Goal: Task Accomplishment & Management: Complete application form

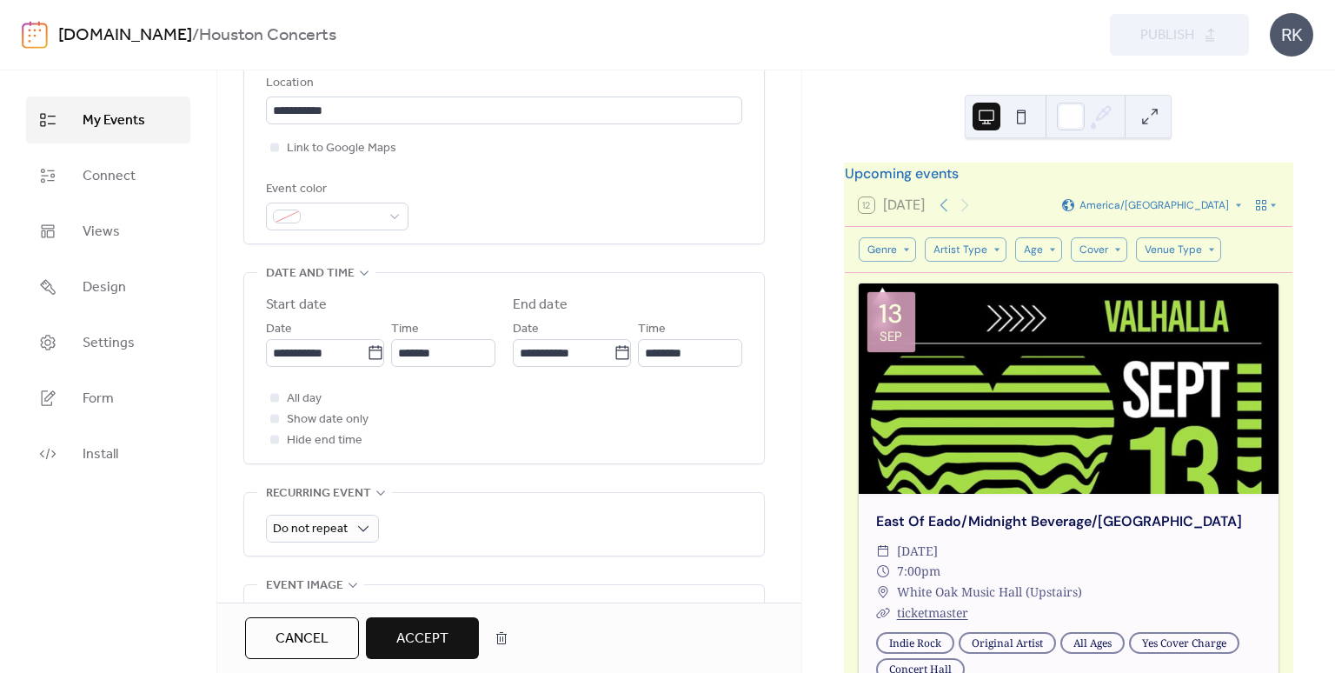
scroll to position [522, 0]
type input "**********"
click at [276, 430] on div at bounding box center [274, 434] width 9 height 9
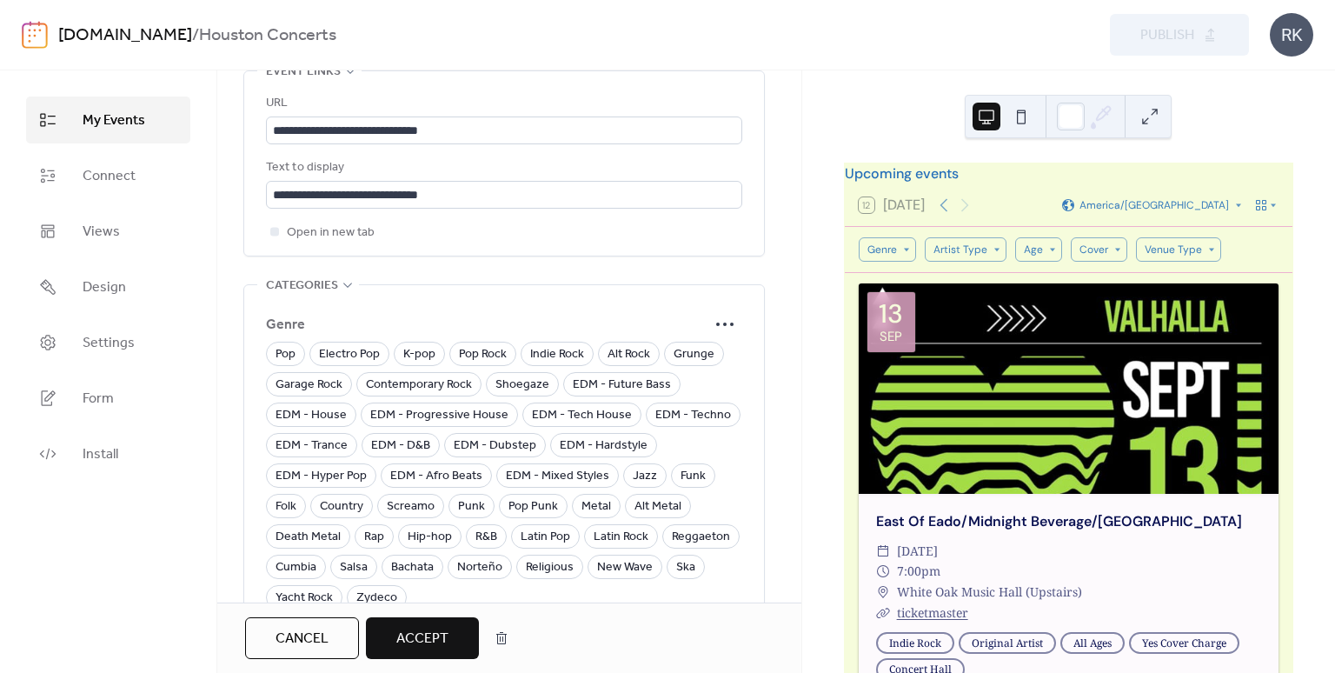
scroll to position [1217, 0]
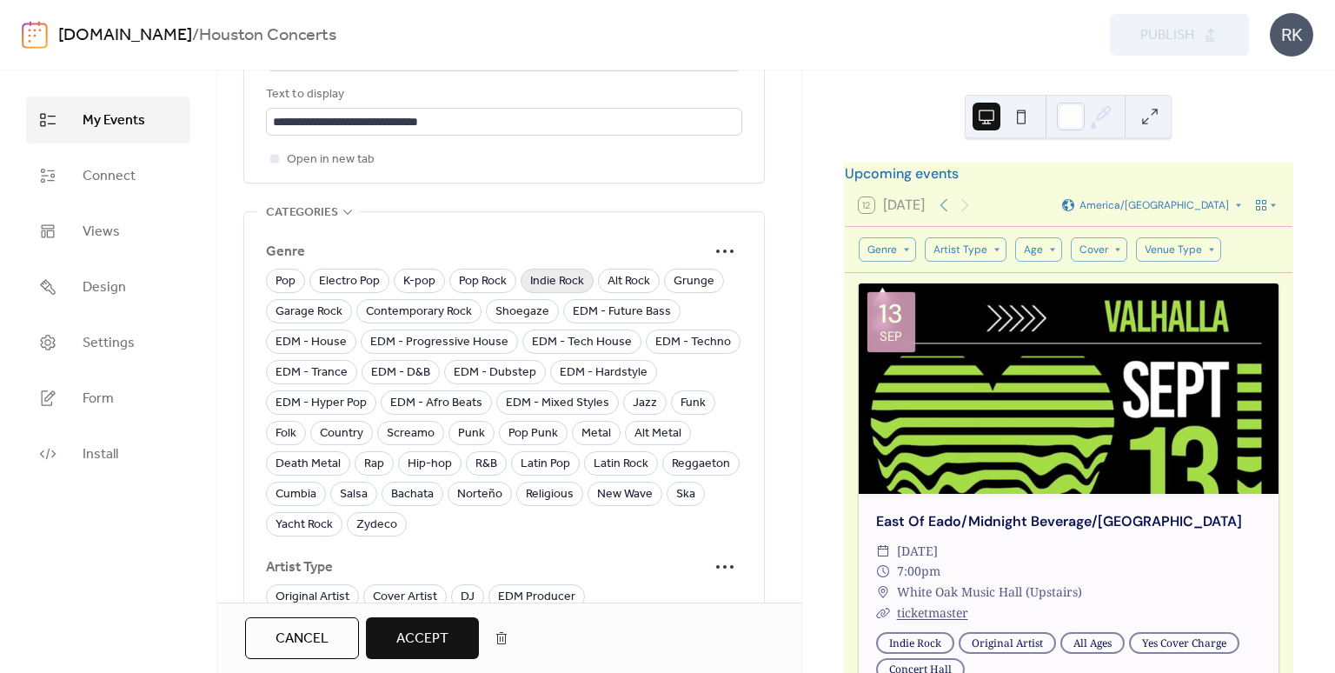
click at [542, 271] on span "Indie Rock" at bounding box center [557, 281] width 54 height 21
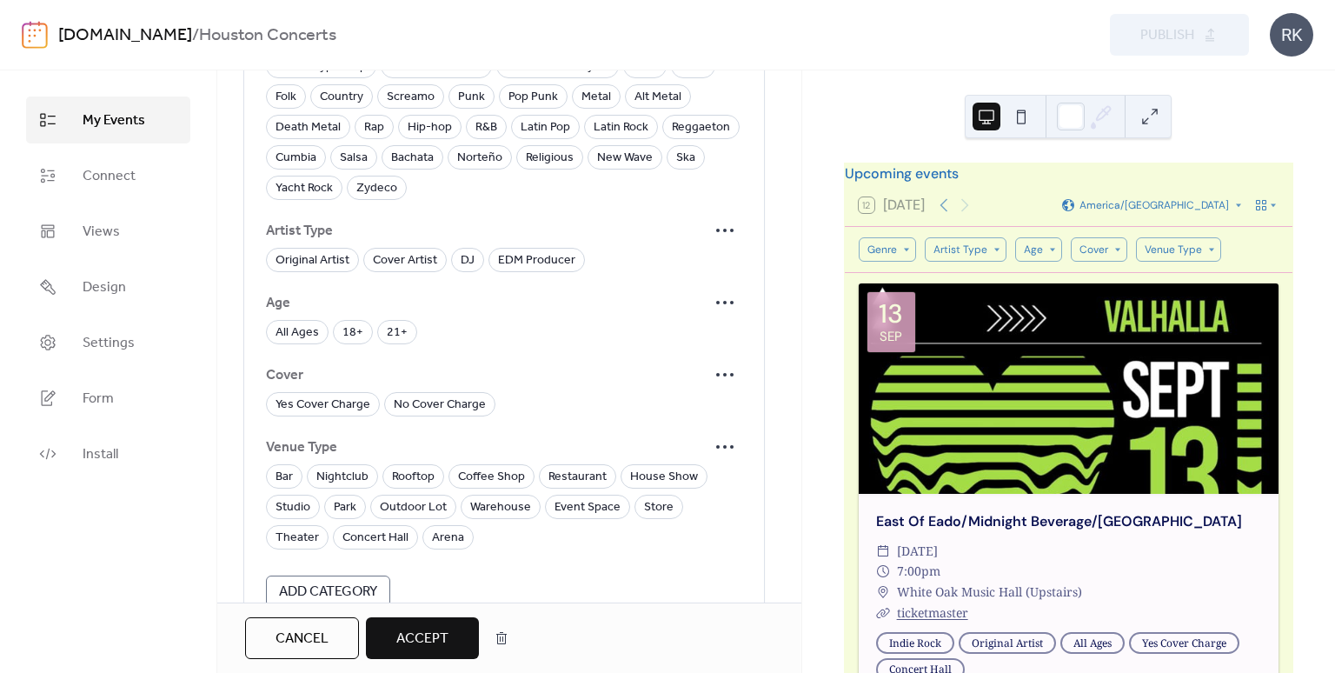
scroll to position [1565, 0]
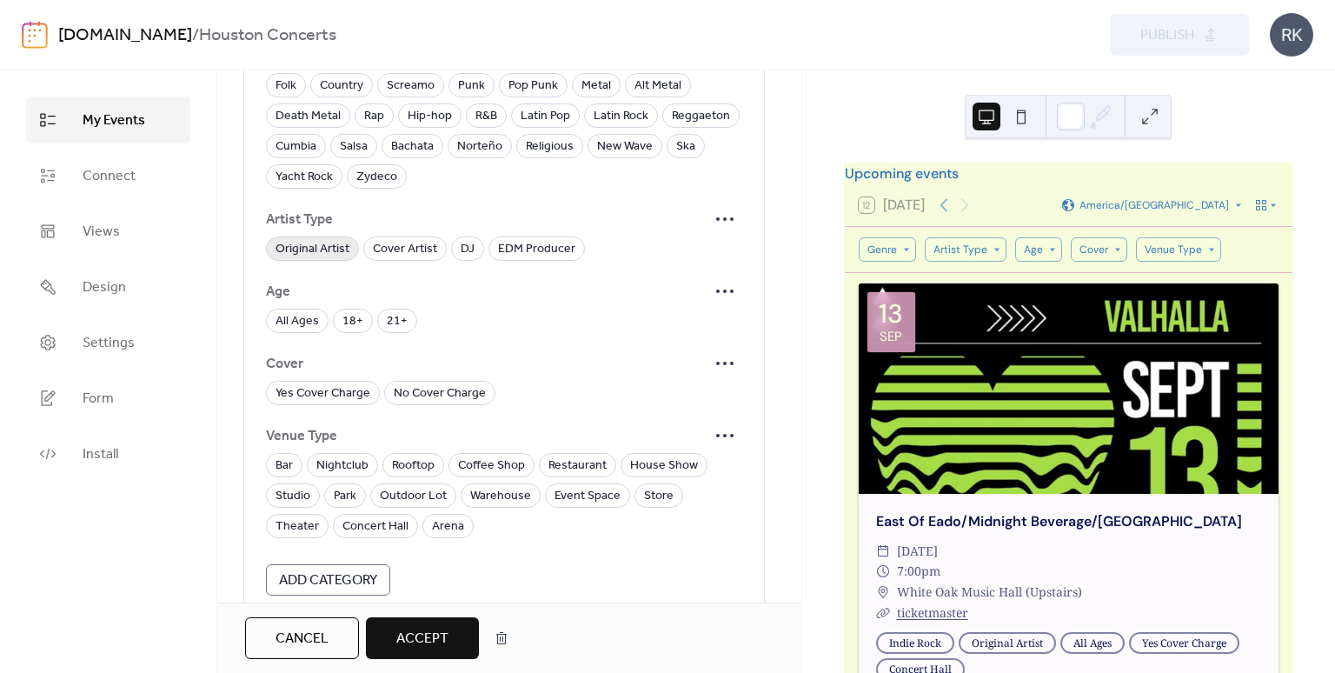
click at [337, 239] on span "Original Artist" at bounding box center [313, 249] width 74 height 21
click at [297, 311] on span "All Ages" at bounding box center [297, 321] width 43 height 21
click at [344, 383] on span "Yes Cover Charge" at bounding box center [323, 393] width 95 height 21
click at [286, 486] on span "Studio" at bounding box center [293, 496] width 35 height 21
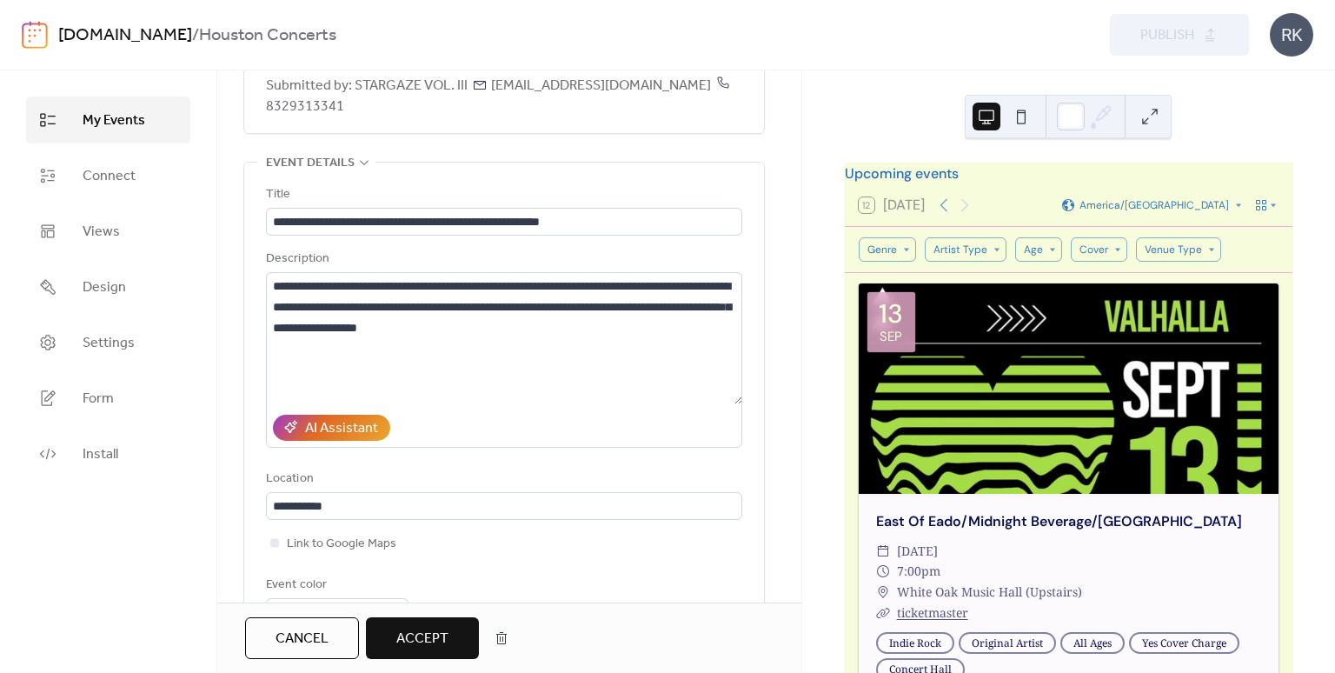
scroll to position [0, 0]
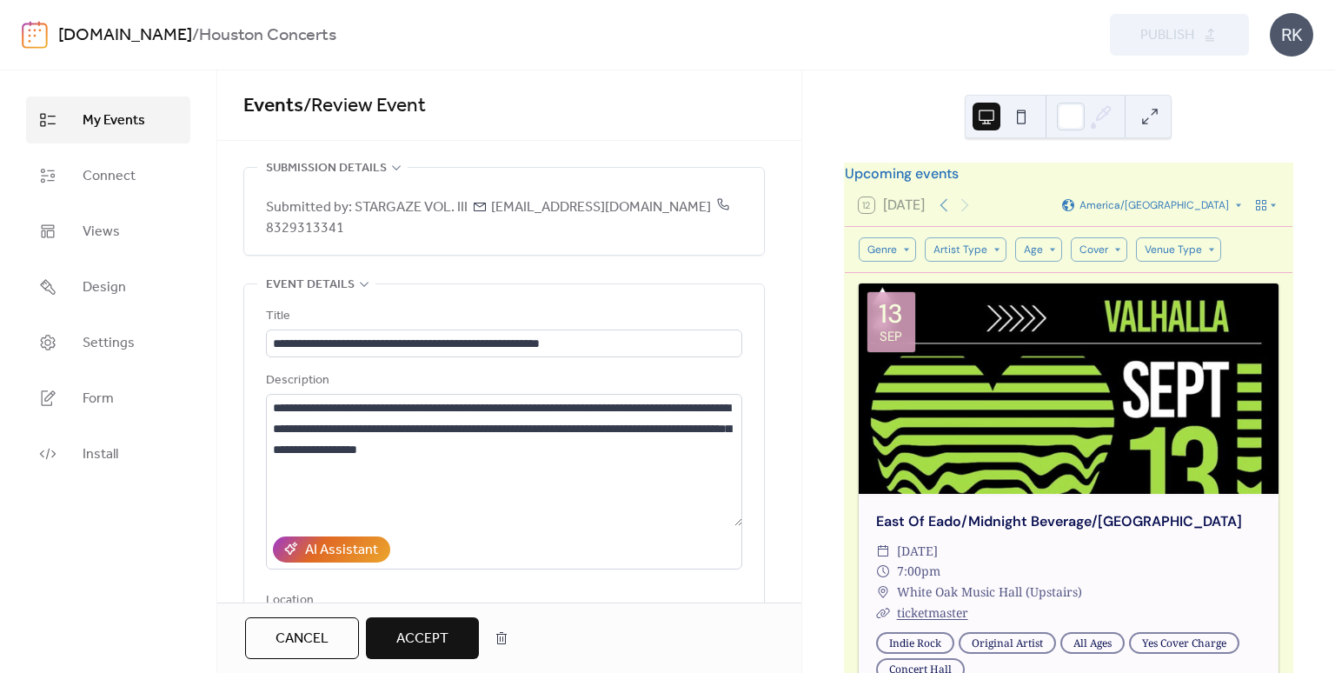
click at [468, 631] on button "Accept" at bounding box center [422, 638] width 113 height 42
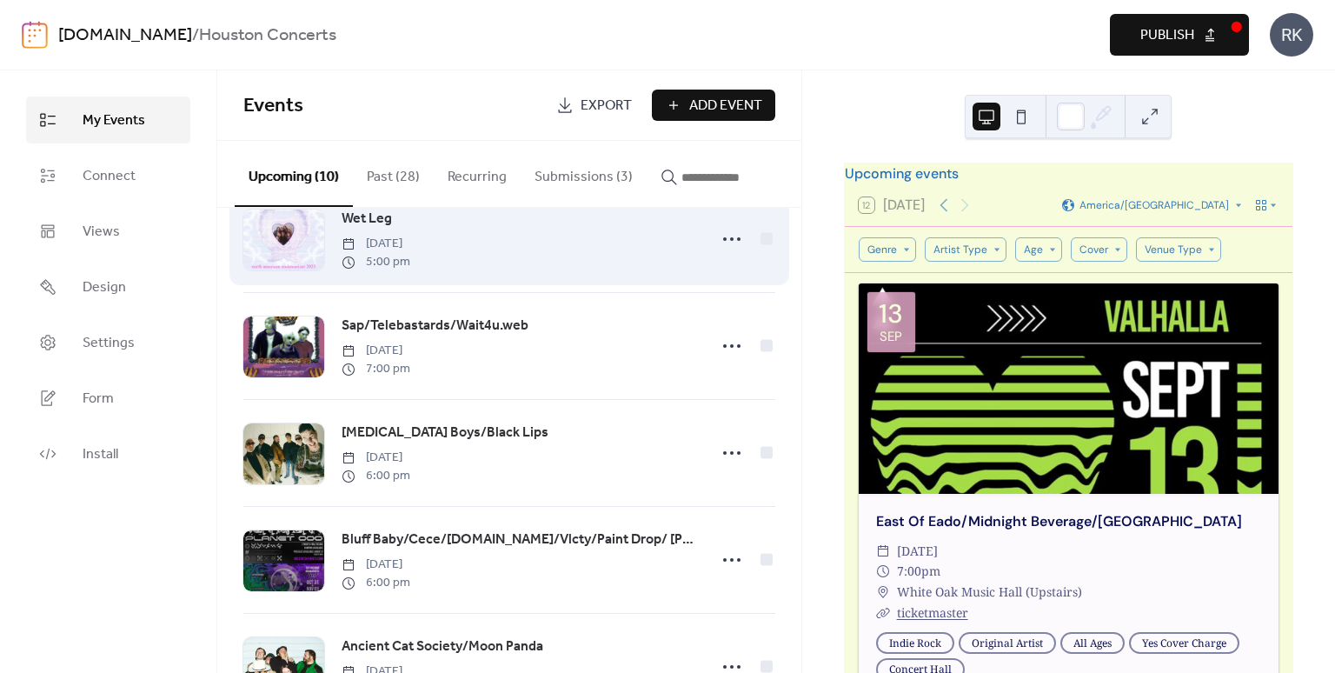
scroll to position [661, 0]
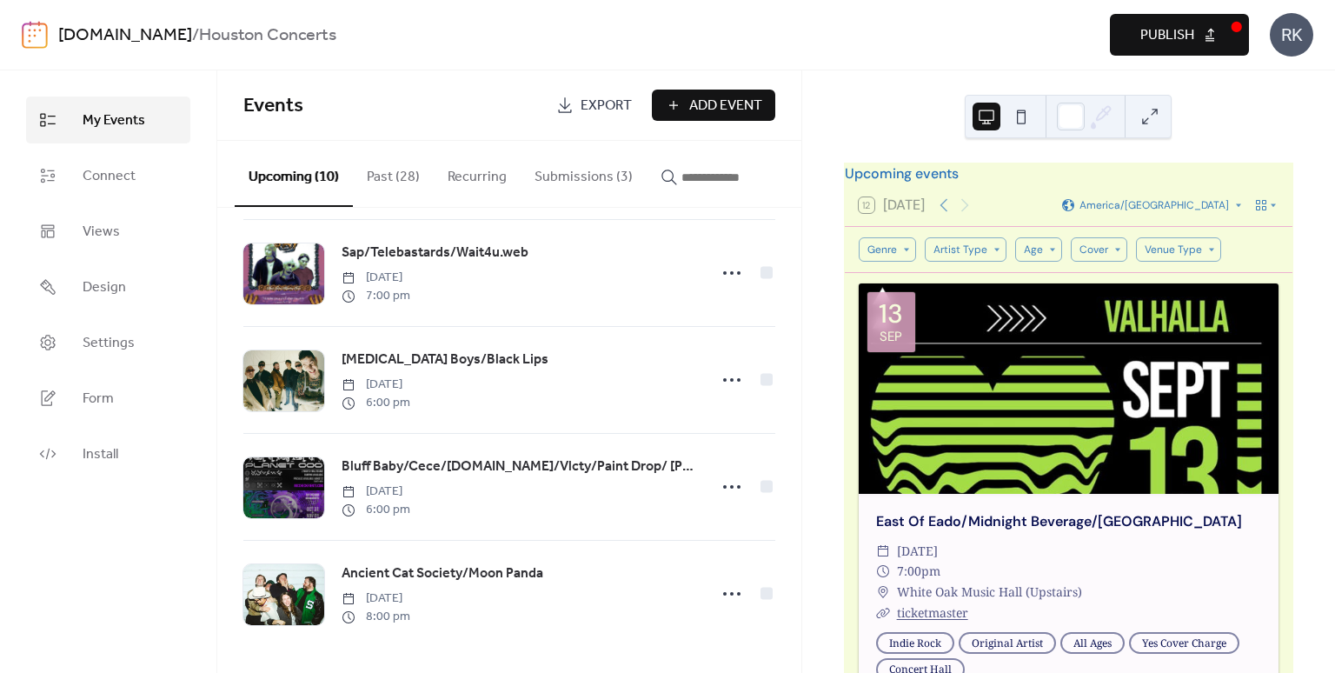
click at [566, 171] on button "Submissions (3)" at bounding box center [584, 173] width 126 height 64
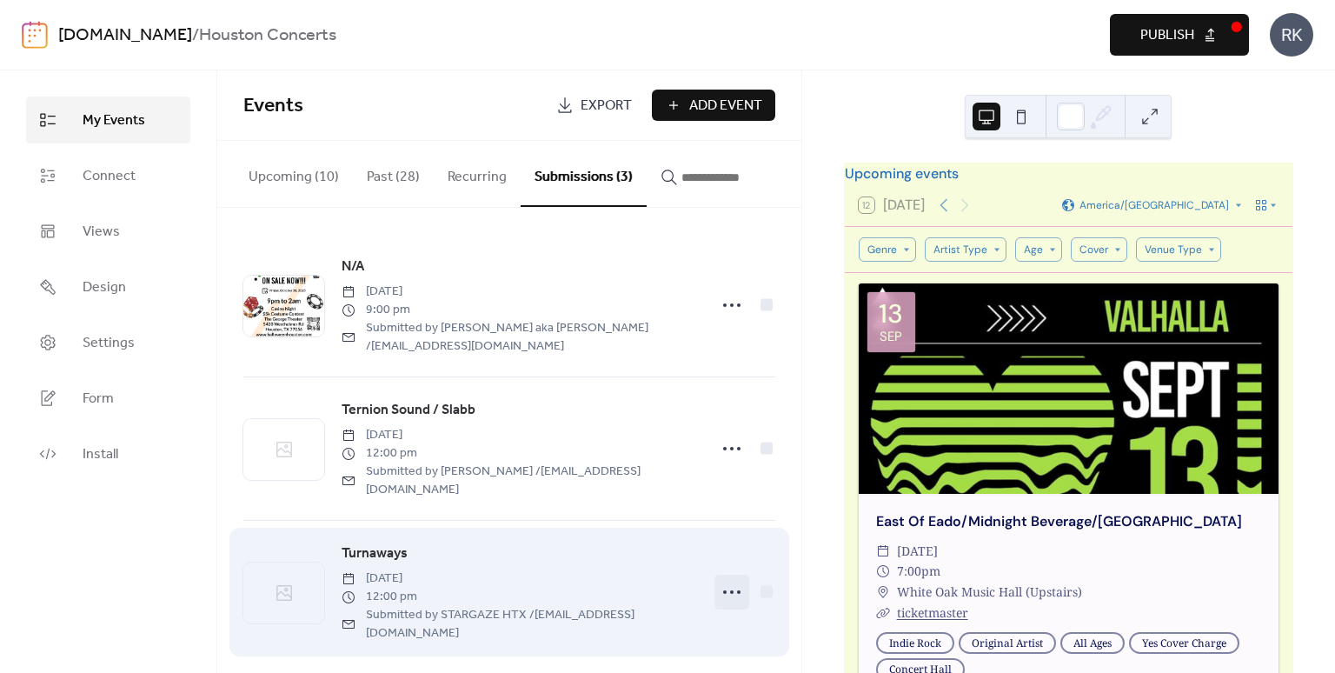
click at [731, 590] on circle at bounding box center [731, 591] width 3 height 3
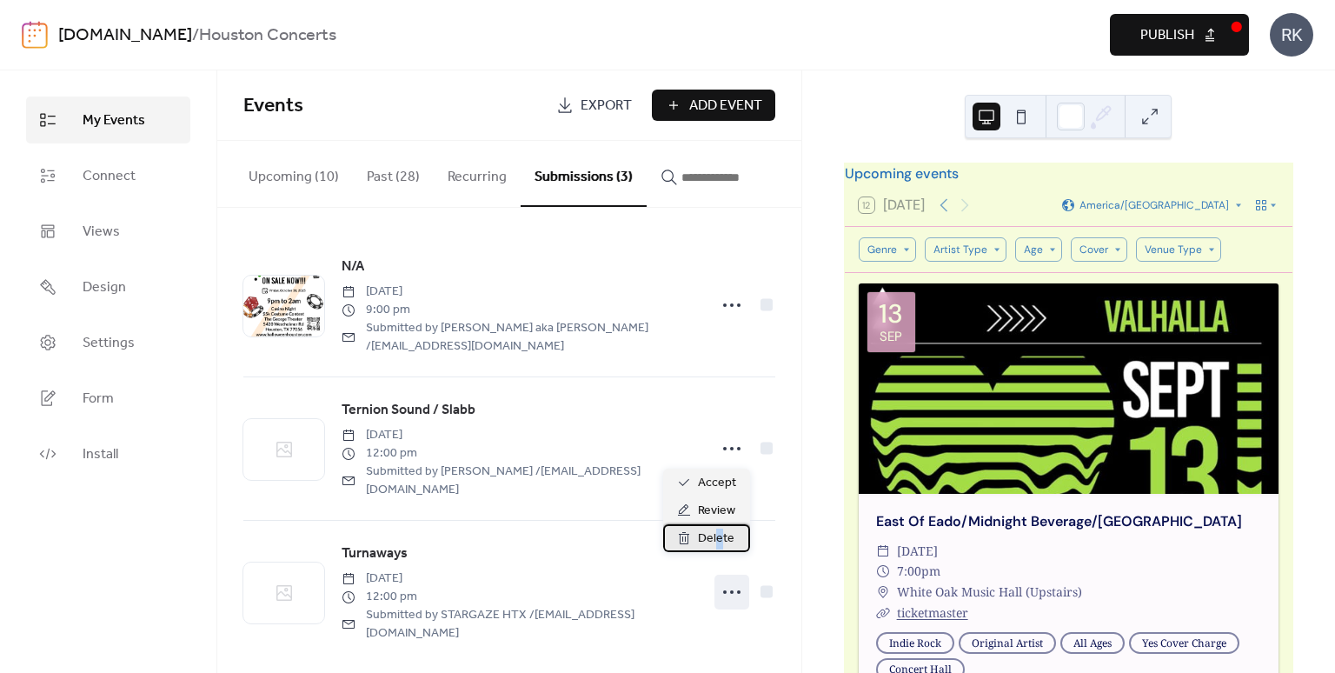
click at [720, 538] on span "Delete" at bounding box center [716, 538] width 37 height 21
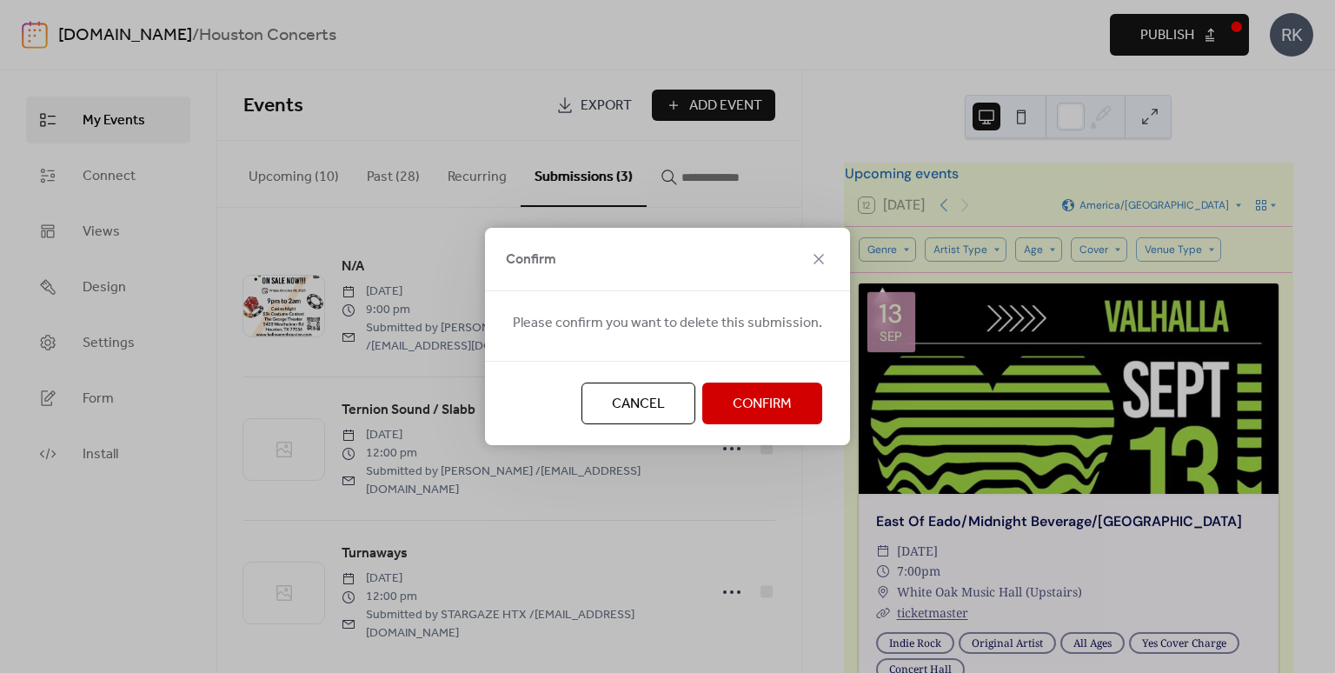
click at [751, 394] on span "Confirm" at bounding box center [762, 404] width 59 height 21
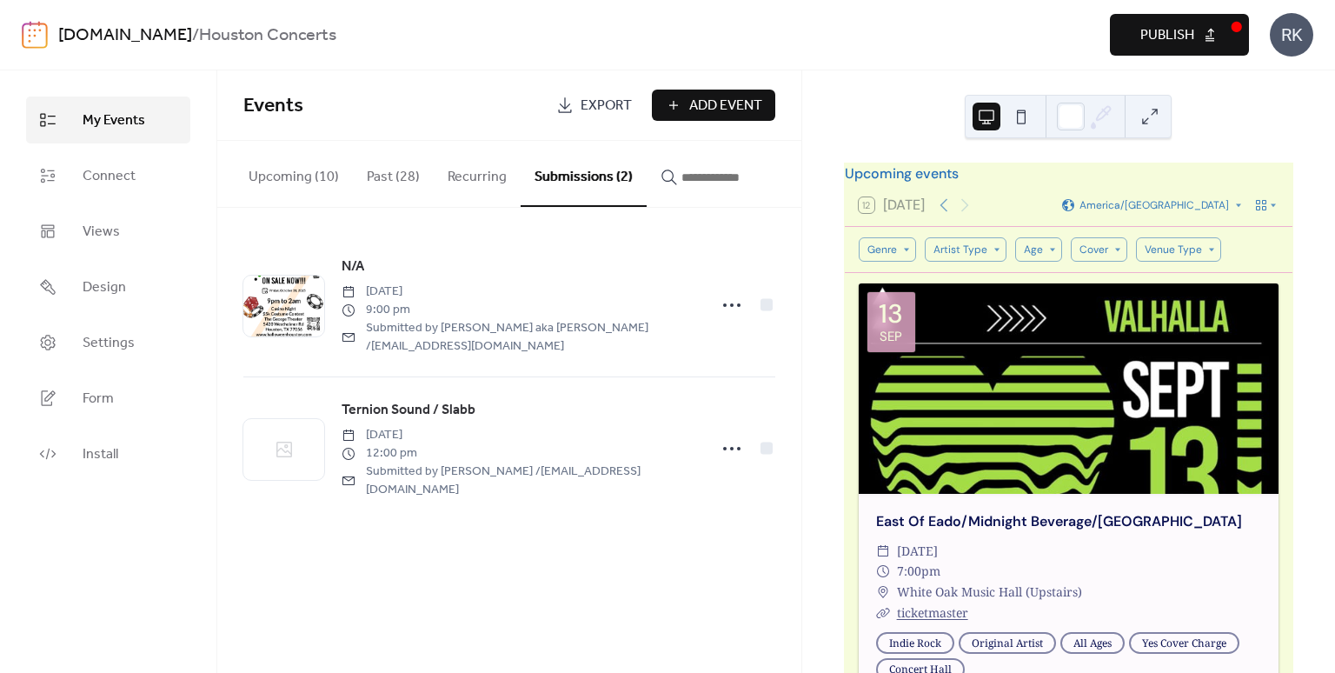
click at [1170, 43] on span "Publish" at bounding box center [1167, 35] width 54 height 21
click at [289, 175] on button "Upcoming (10)" at bounding box center [294, 173] width 118 height 64
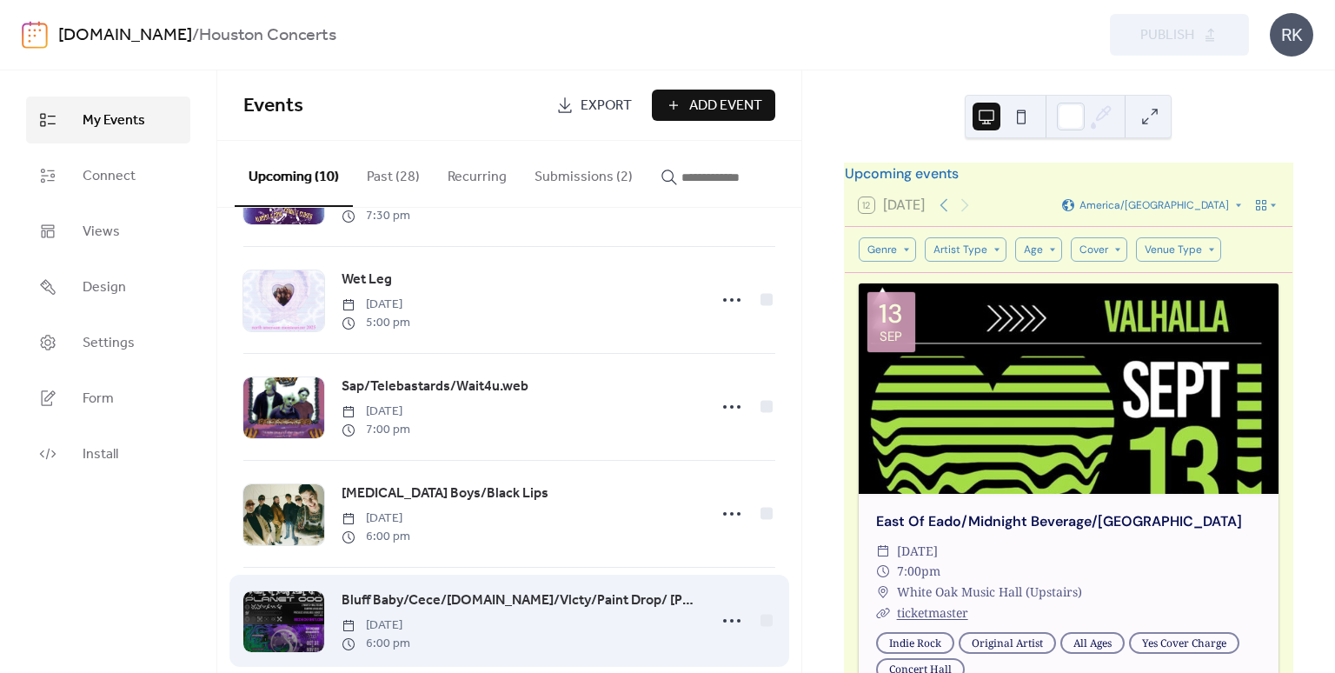
scroll to position [140, 0]
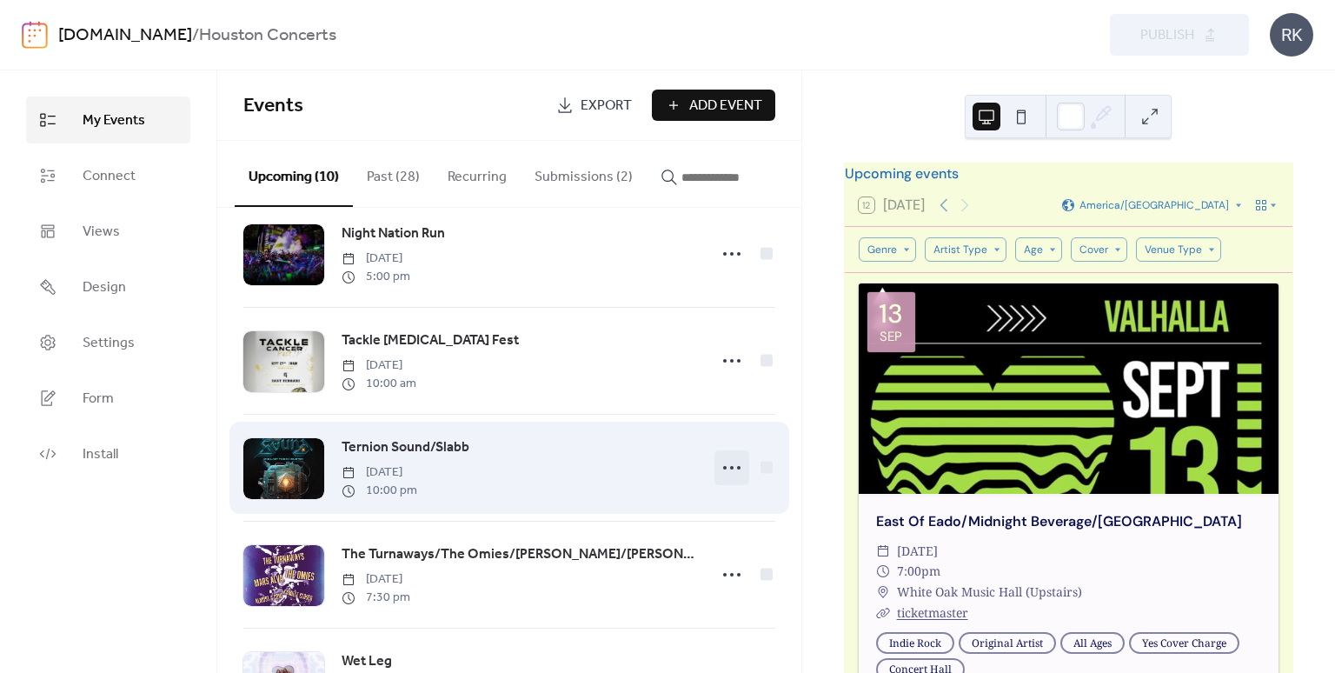
click at [727, 477] on icon at bounding box center [732, 468] width 28 height 28
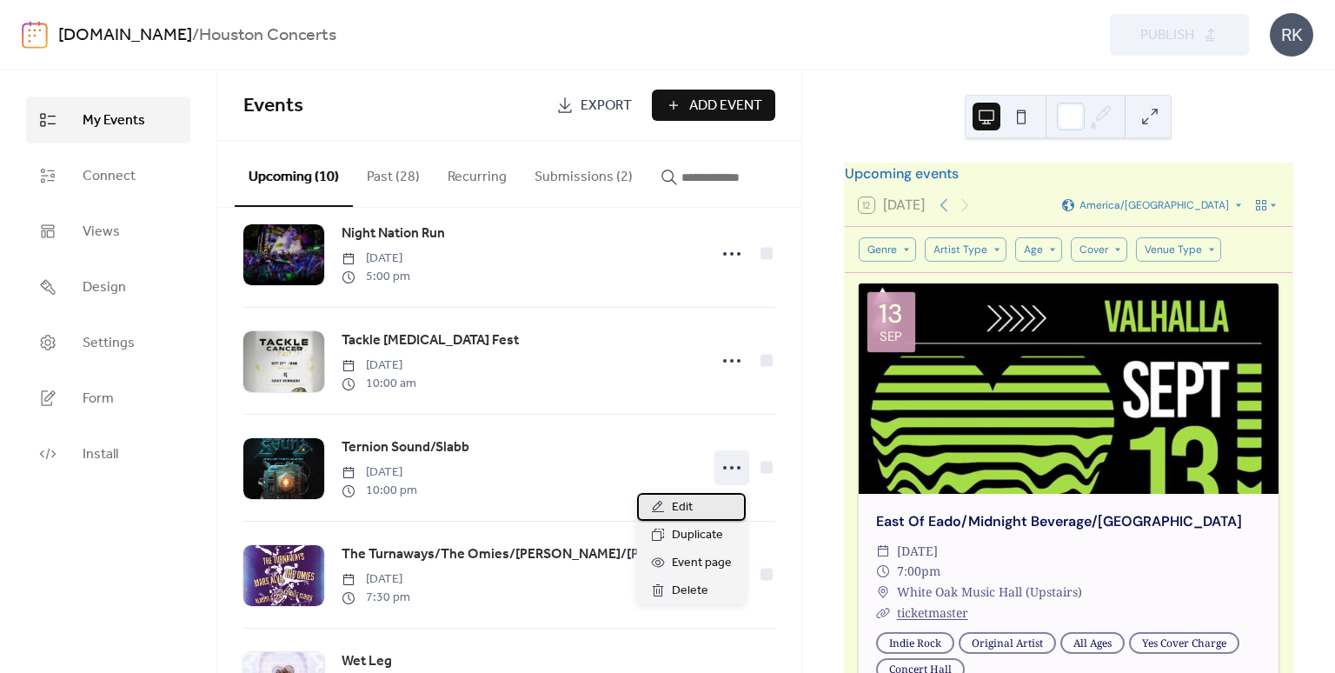
click at [685, 508] on span "Edit" at bounding box center [682, 507] width 21 height 21
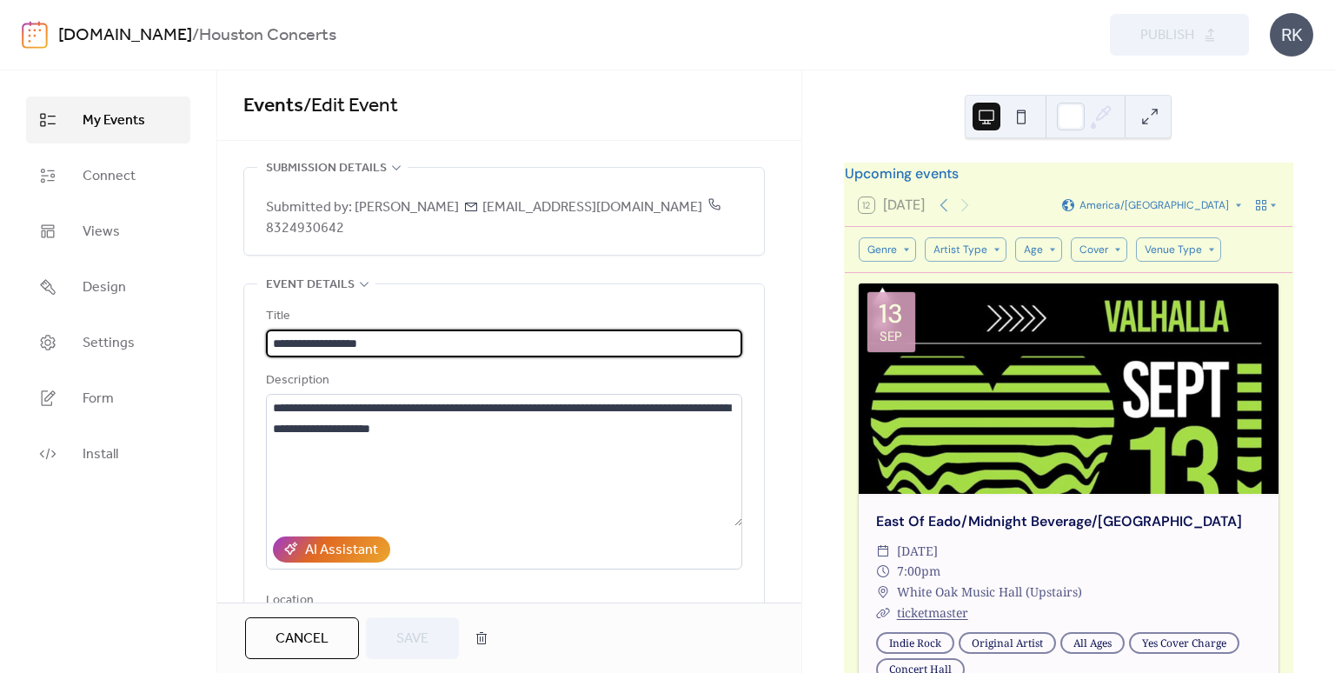
drag, startPoint x: 386, startPoint y: 322, endPoint x: 350, endPoint y: 328, distance: 36.2
click at [350, 329] on input "**********" at bounding box center [504, 343] width 476 height 28
type input "**********"
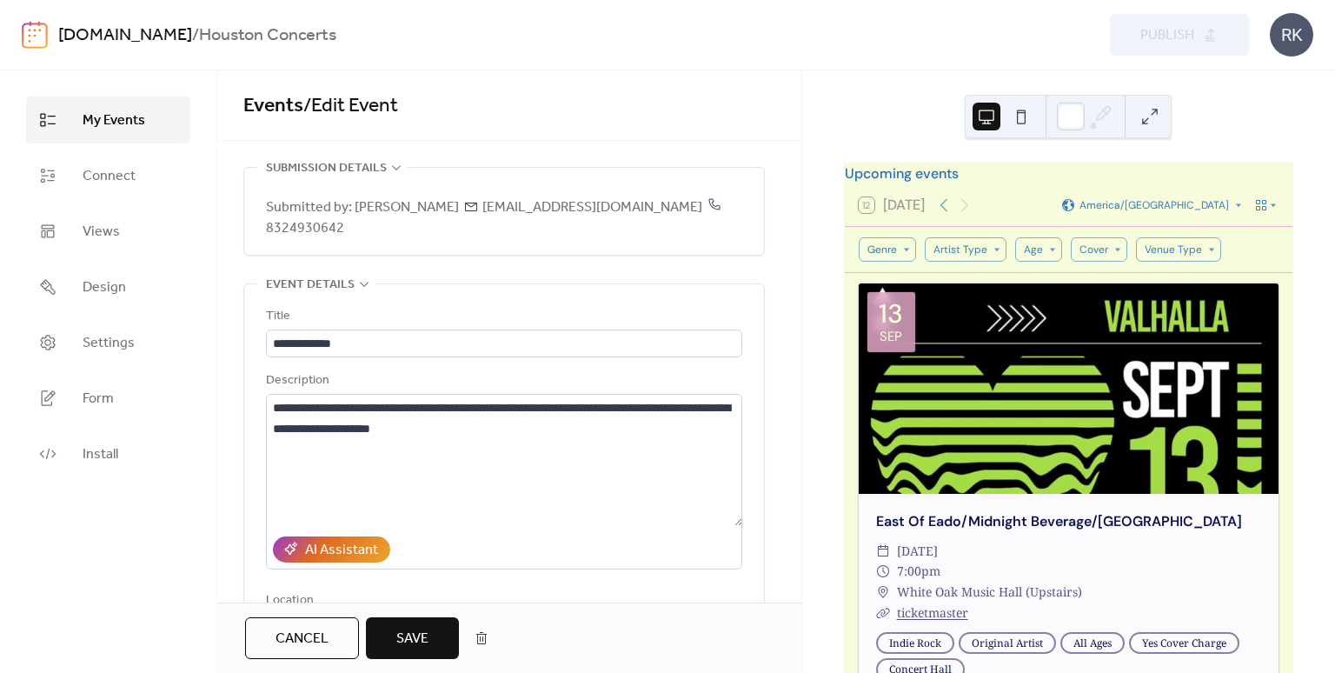
click at [407, 634] on span "Save" at bounding box center [412, 638] width 32 height 21
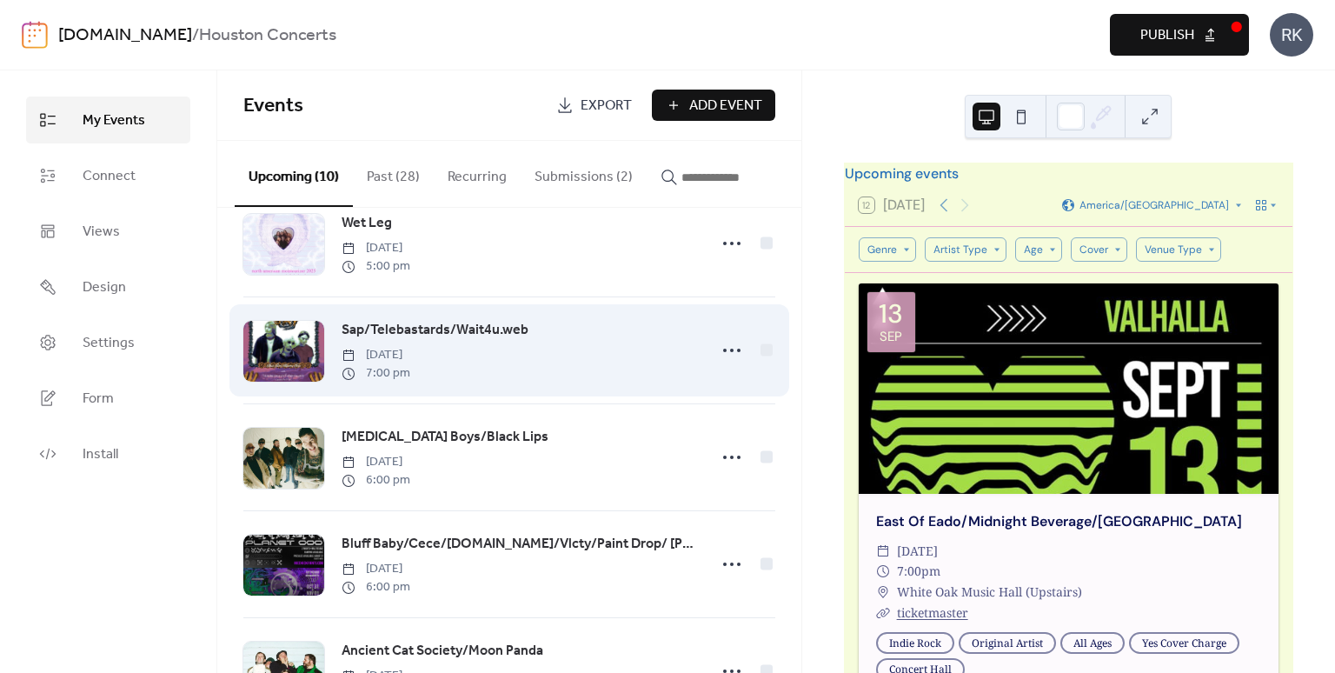
scroll to position [661, 0]
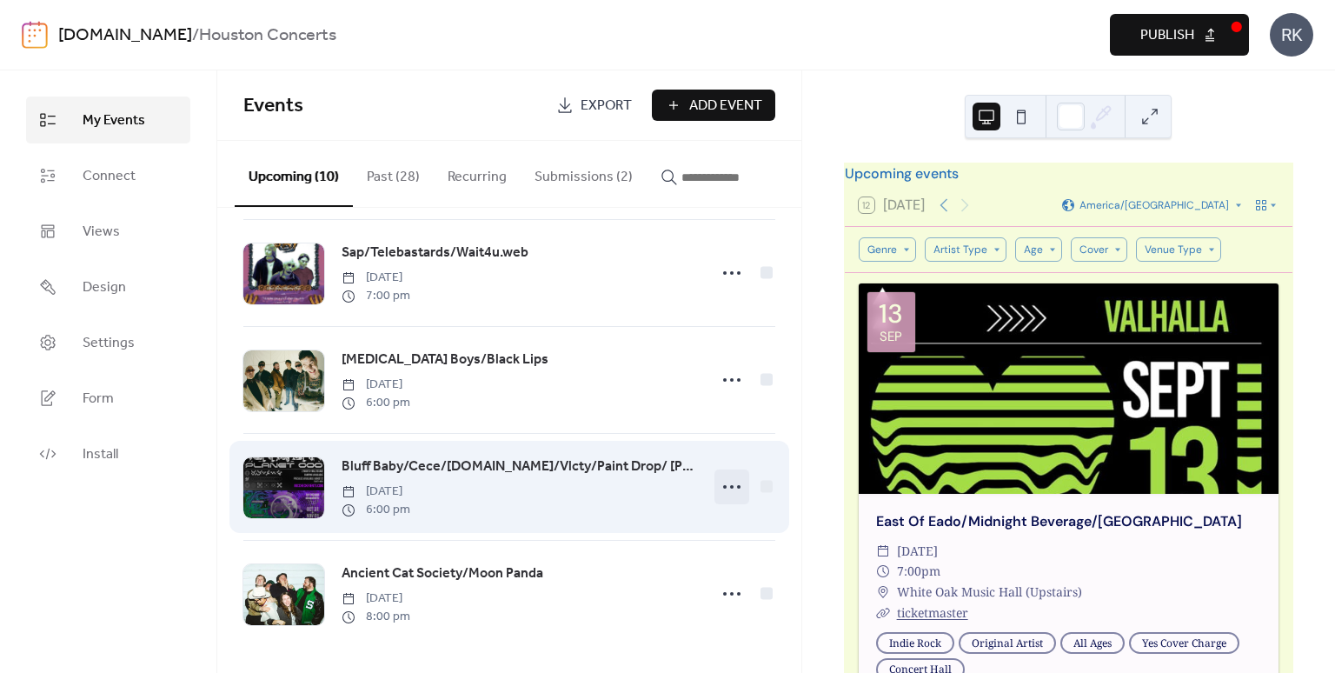
click at [727, 489] on icon at bounding box center [732, 487] width 28 height 28
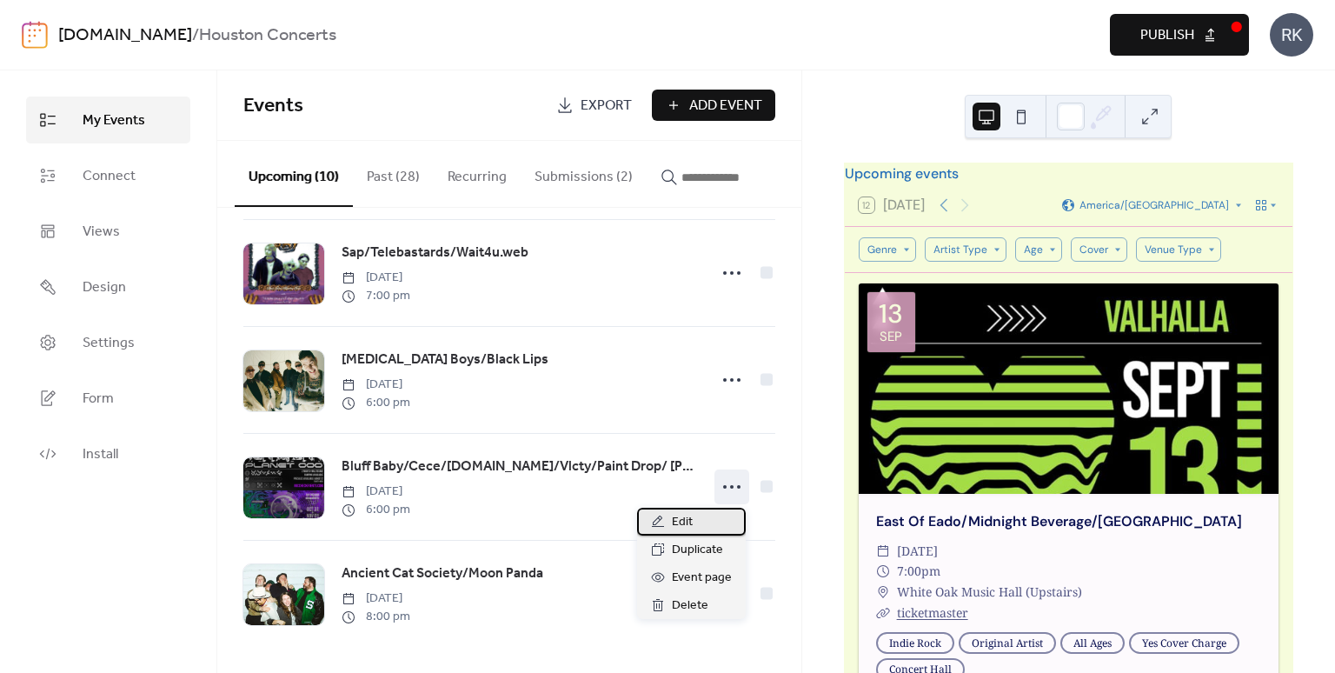
click at [694, 525] on div "Edit" at bounding box center [691, 522] width 109 height 28
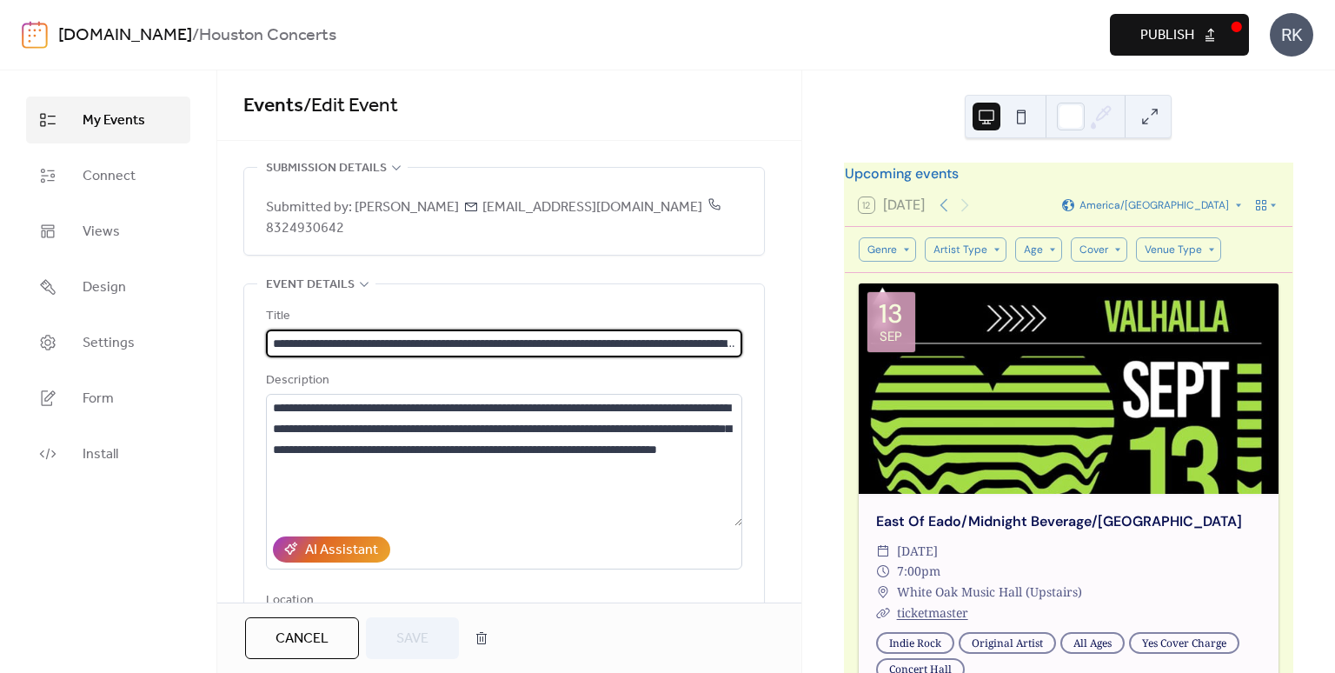
drag, startPoint x: 730, startPoint y: 320, endPoint x: -21, endPoint y: 317, distance: 751.0
click at [0, 317] on html "**********" at bounding box center [667, 336] width 1335 height 673
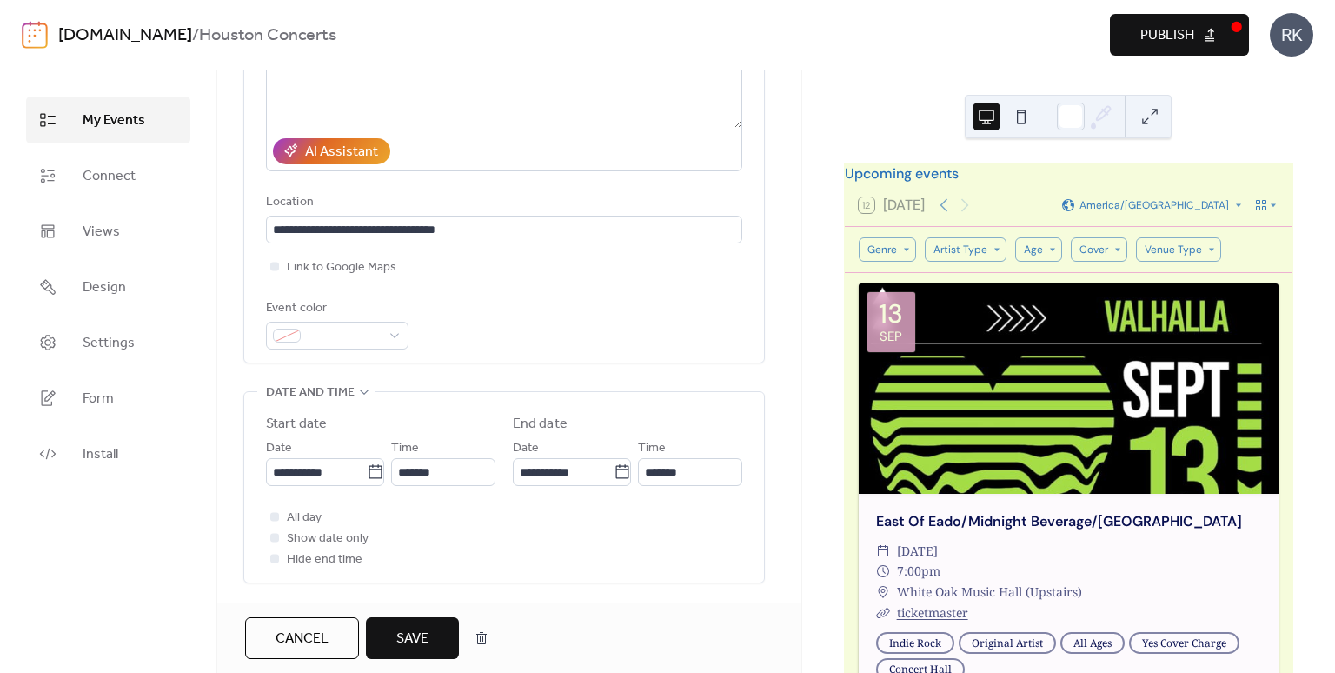
scroll to position [608, 0]
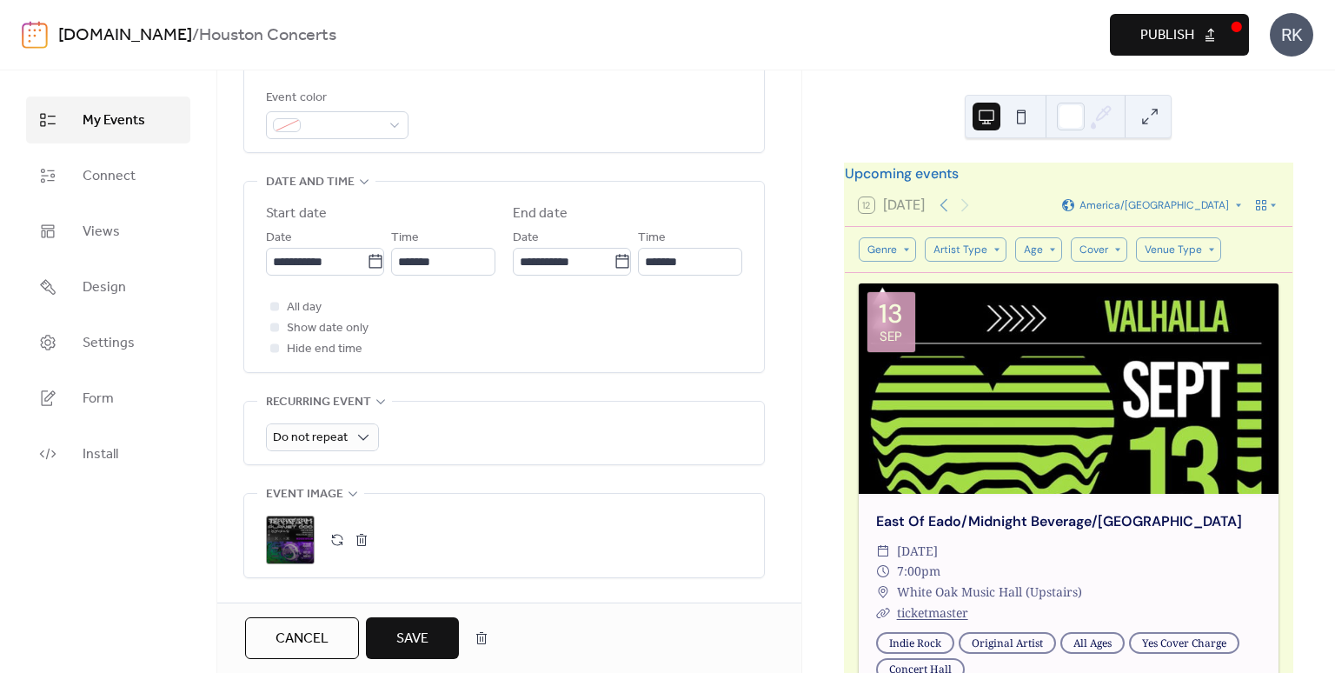
type input "**********"
click at [618, 253] on icon at bounding box center [622, 261] width 17 height 17
click at [614, 248] on input "**********" at bounding box center [563, 262] width 101 height 28
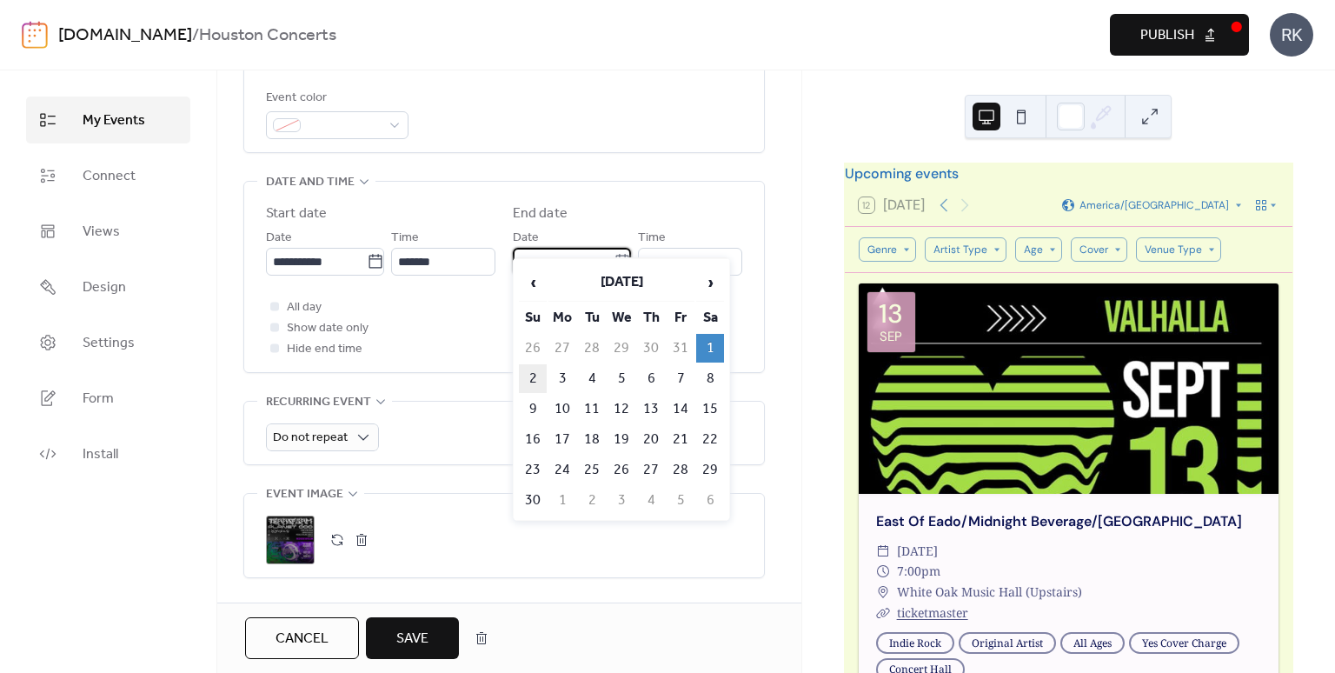
click at [532, 374] on td "2" at bounding box center [533, 378] width 28 height 29
type input "**********"
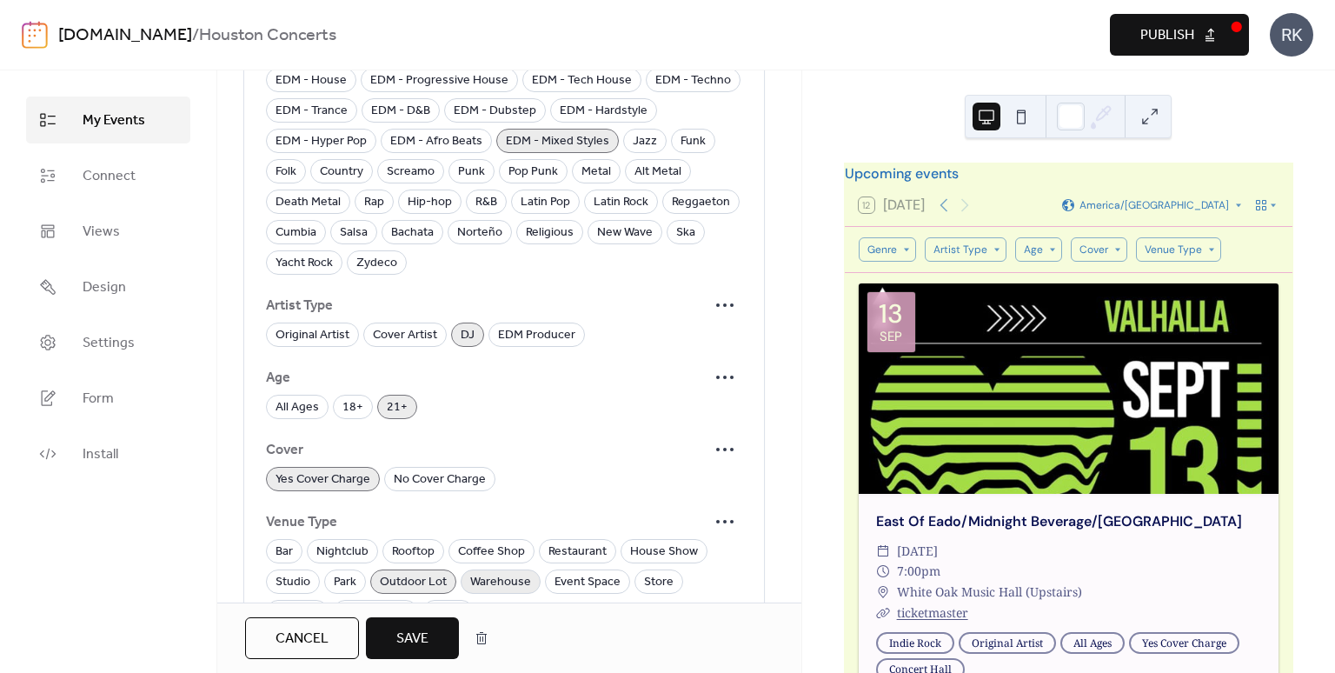
scroll to position [1630, 0]
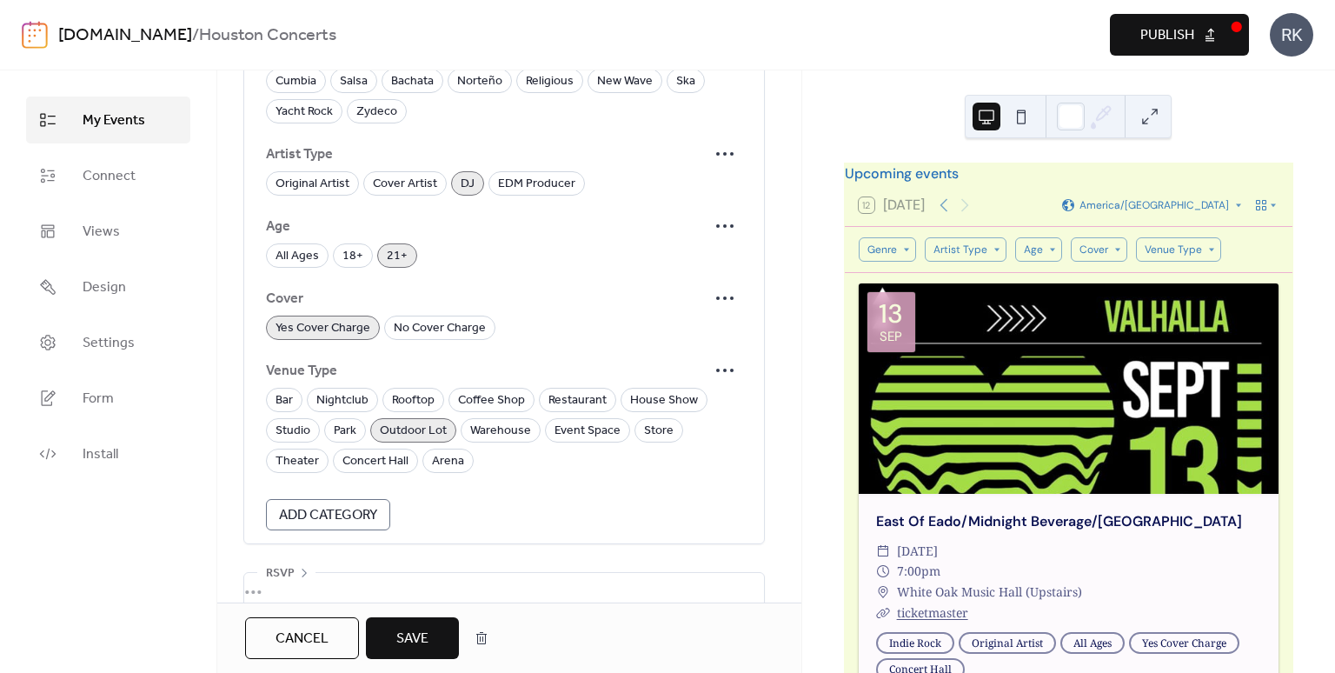
click at [435, 651] on button "Save" at bounding box center [412, 638] width 93 height 42
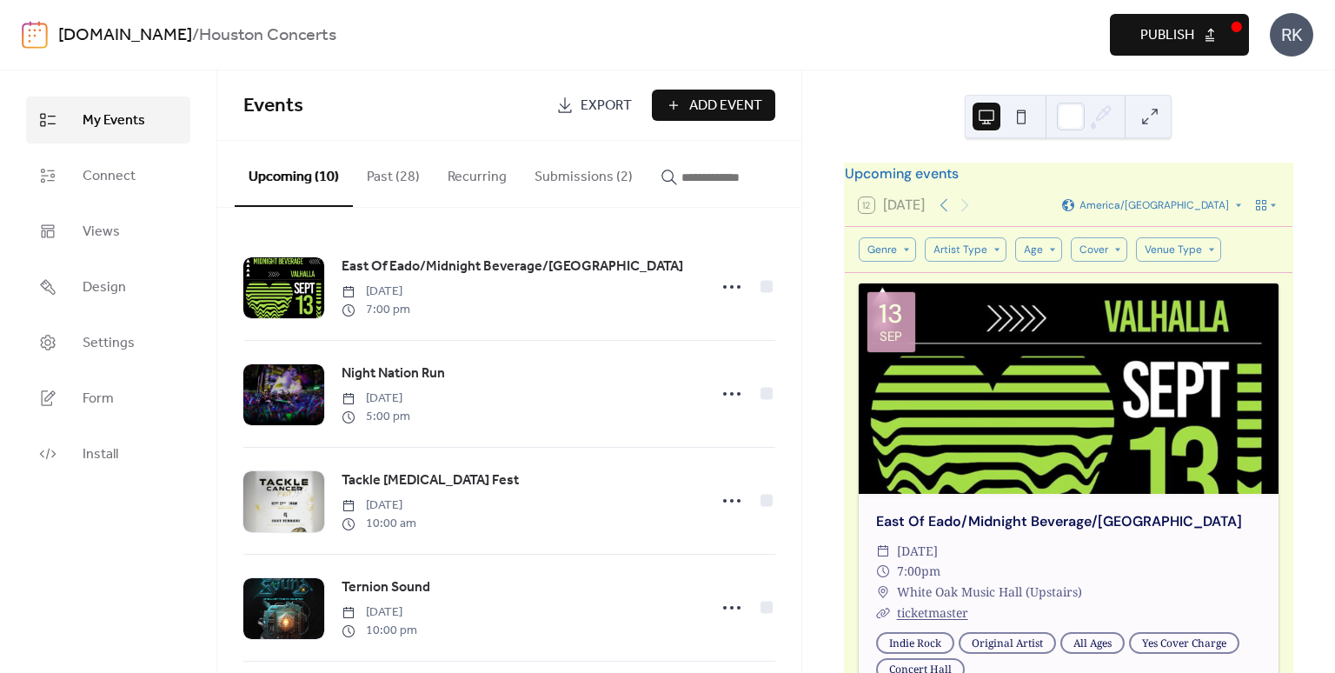
click at [1152, 39] on span "Publish" at bounding box center [1167, 35] width 54 height 21
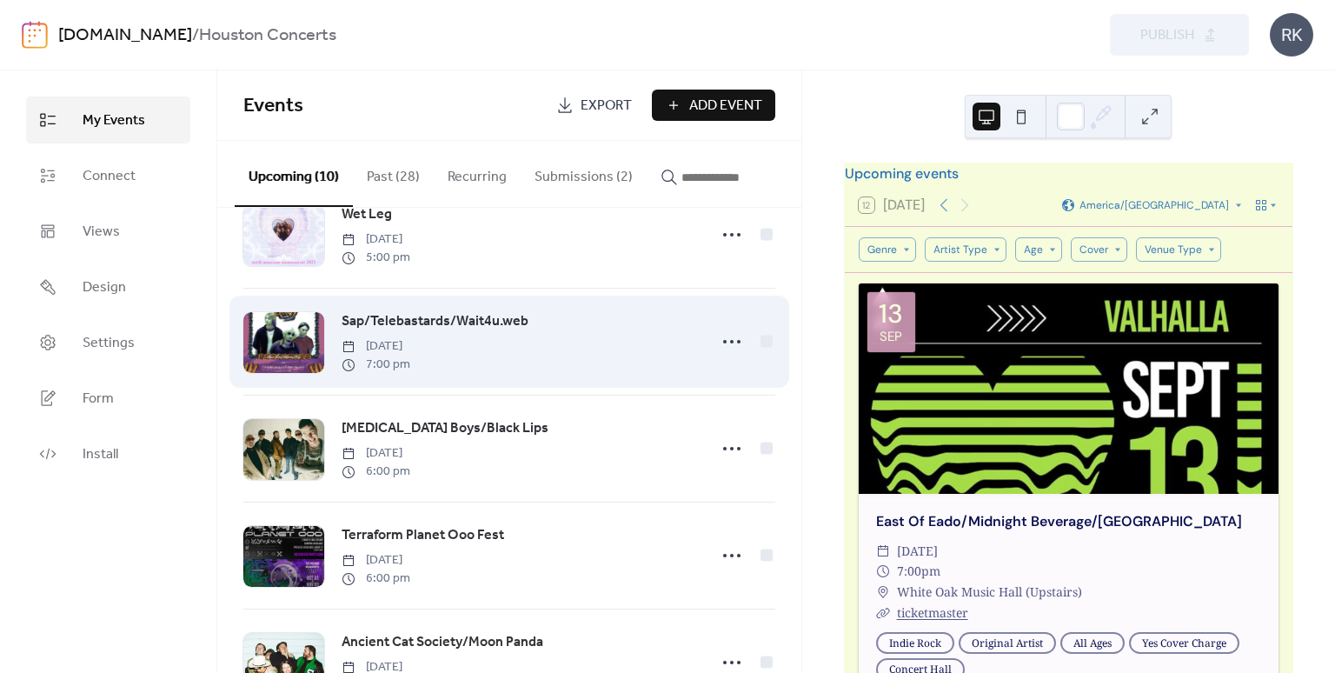
scroll to position [661, 0]
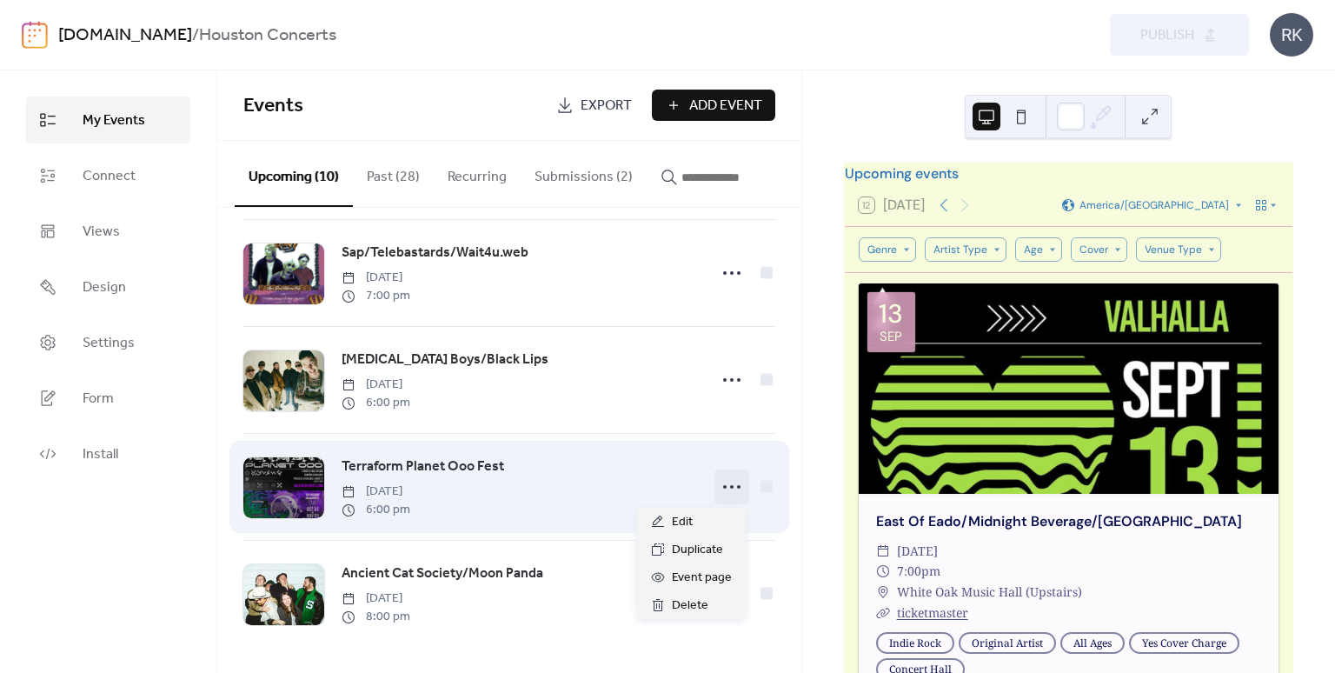
click at [737, 487] on circle at bounding box center [738, 486] width 3 height 3
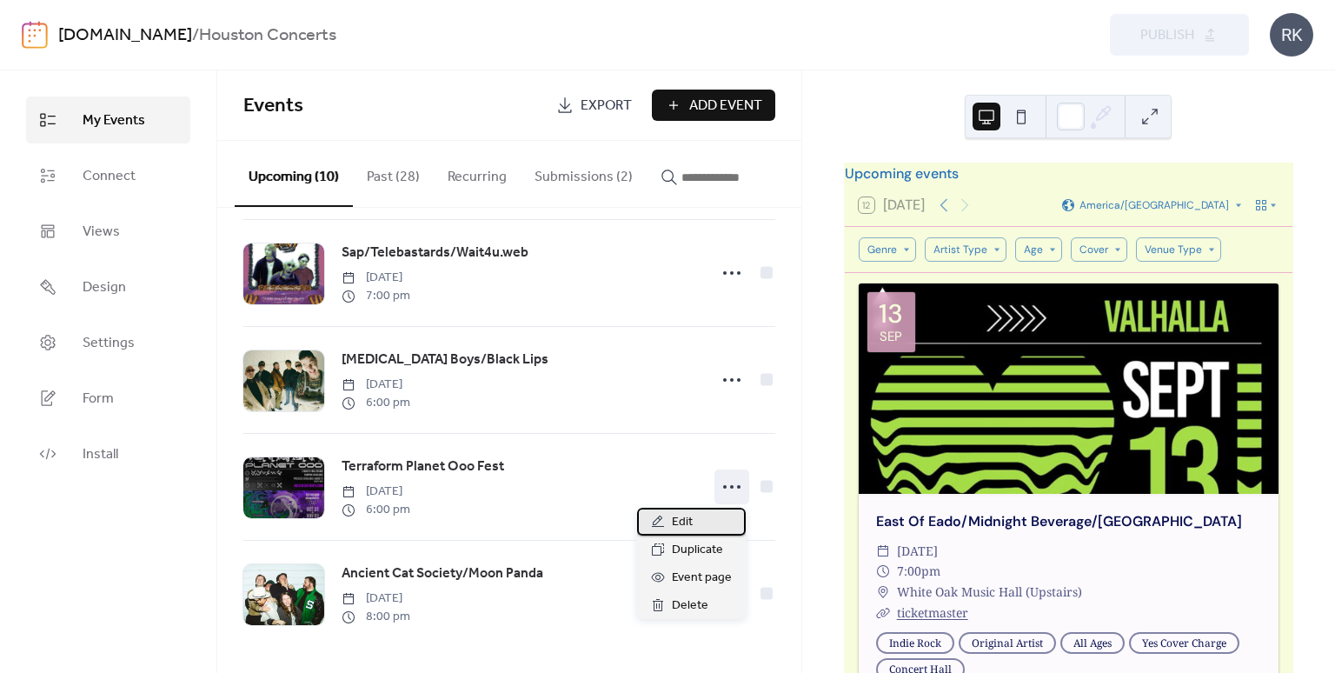
click at [695, 520] on div "Edit" at bounding box center [691, 522] width 109 height 28
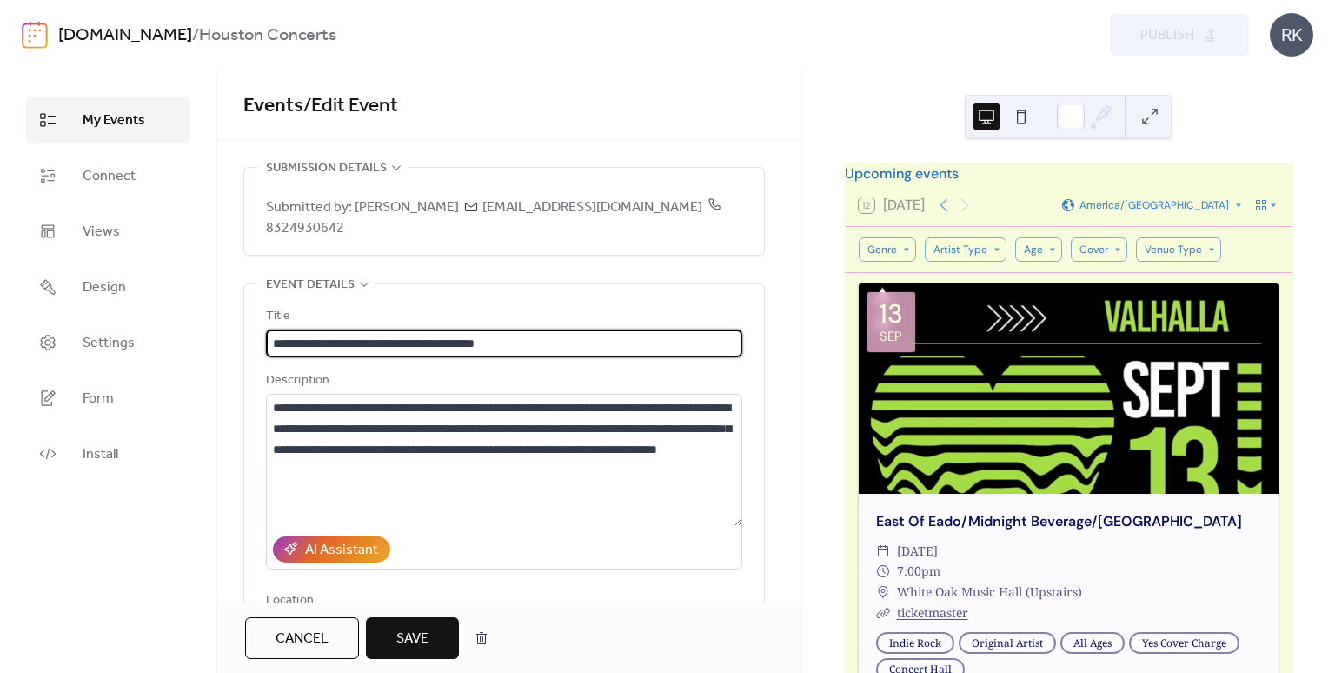
type input "**********"
click at [423, 635] on span "Save" at bounding box center [412, 638] width 32 height 21
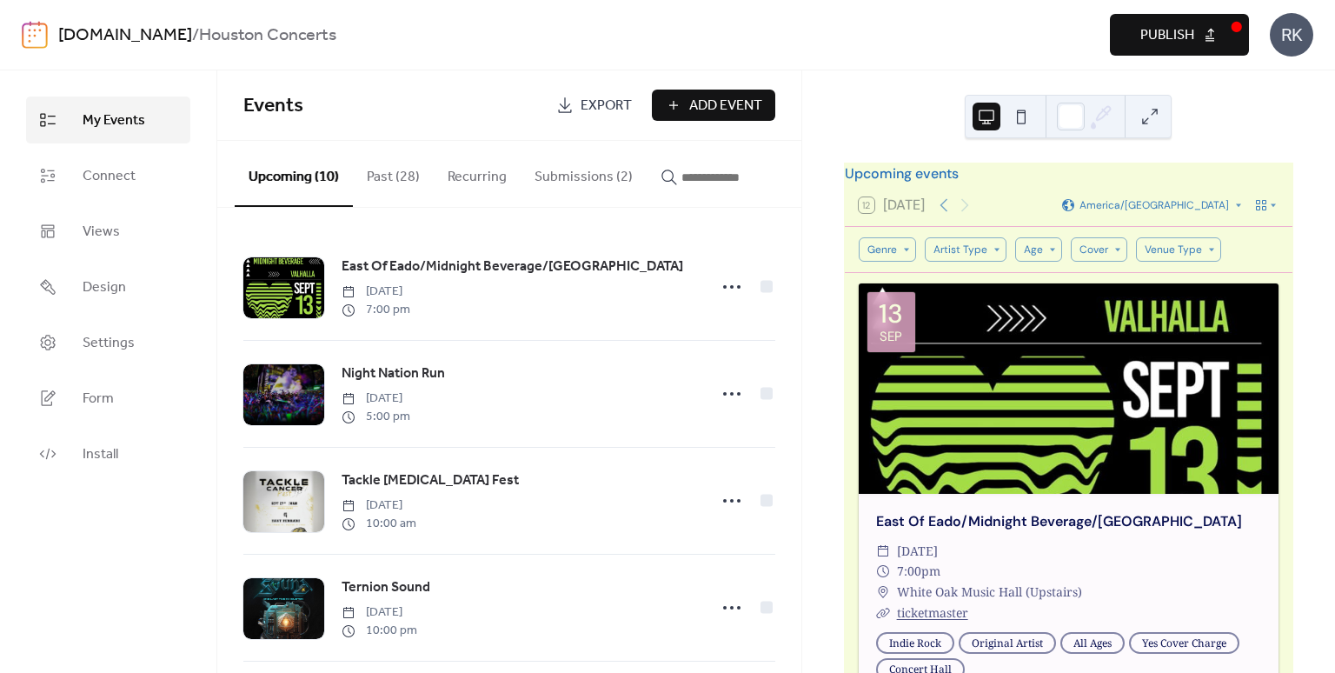
click at [1154, 22] on button "Publish" at bounding box center [1179, 35] width 139 height 42
click at [574, 168] on button "Submissions (2)" at bounding box center [584, 173] width 126 height 64
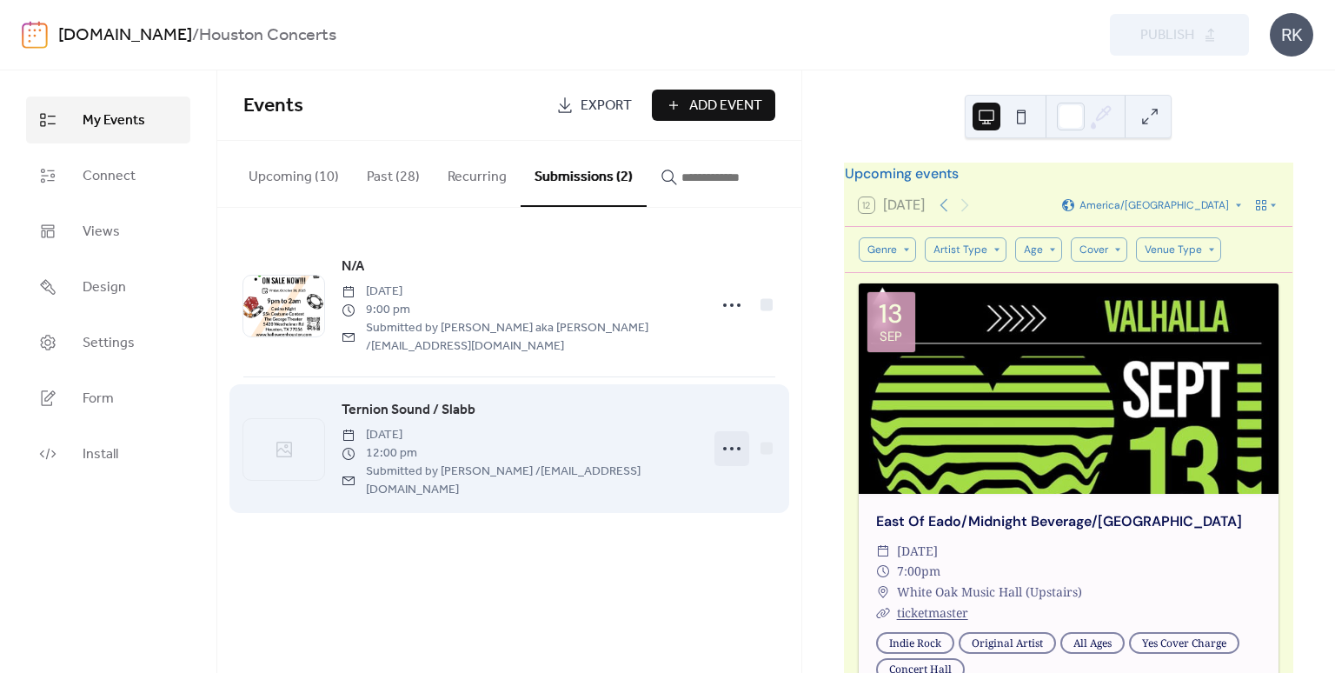
click at [740, 446] on icon at bounding box center [732, 449] width 28 height 28
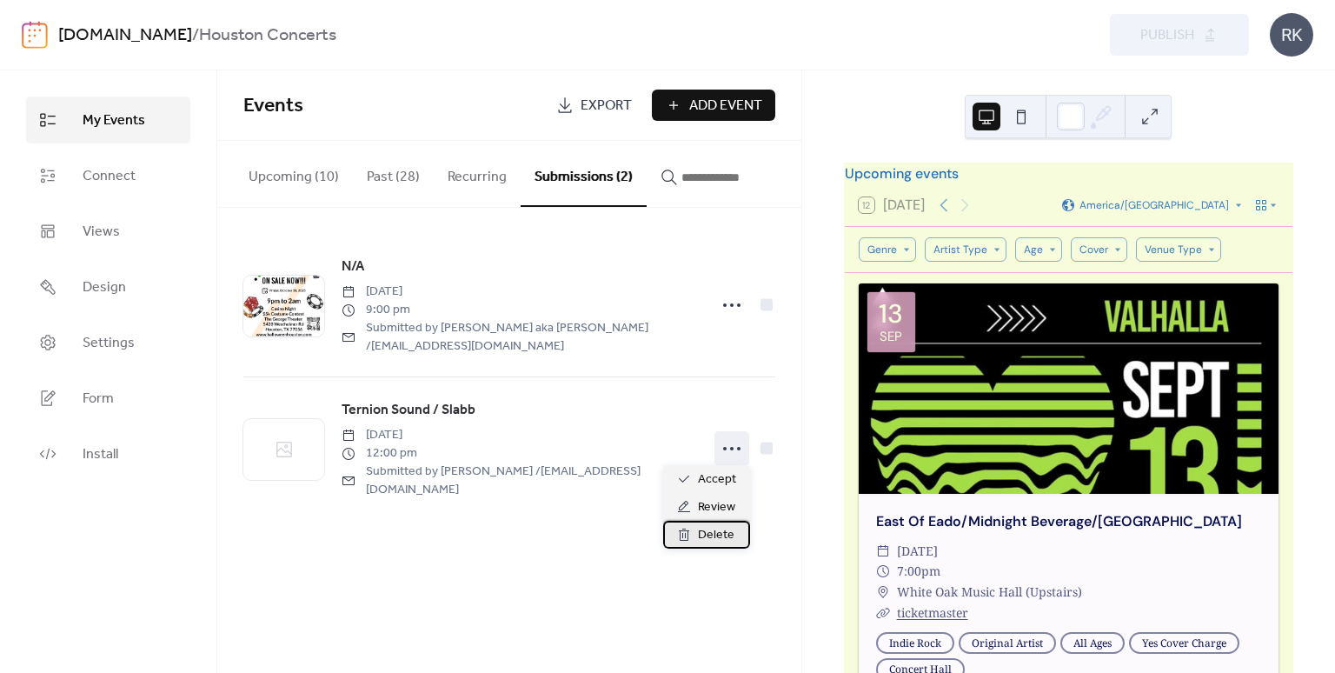
click at [717, 531] on span "Delete" at bounding box center [716, 535] width 37 height 21
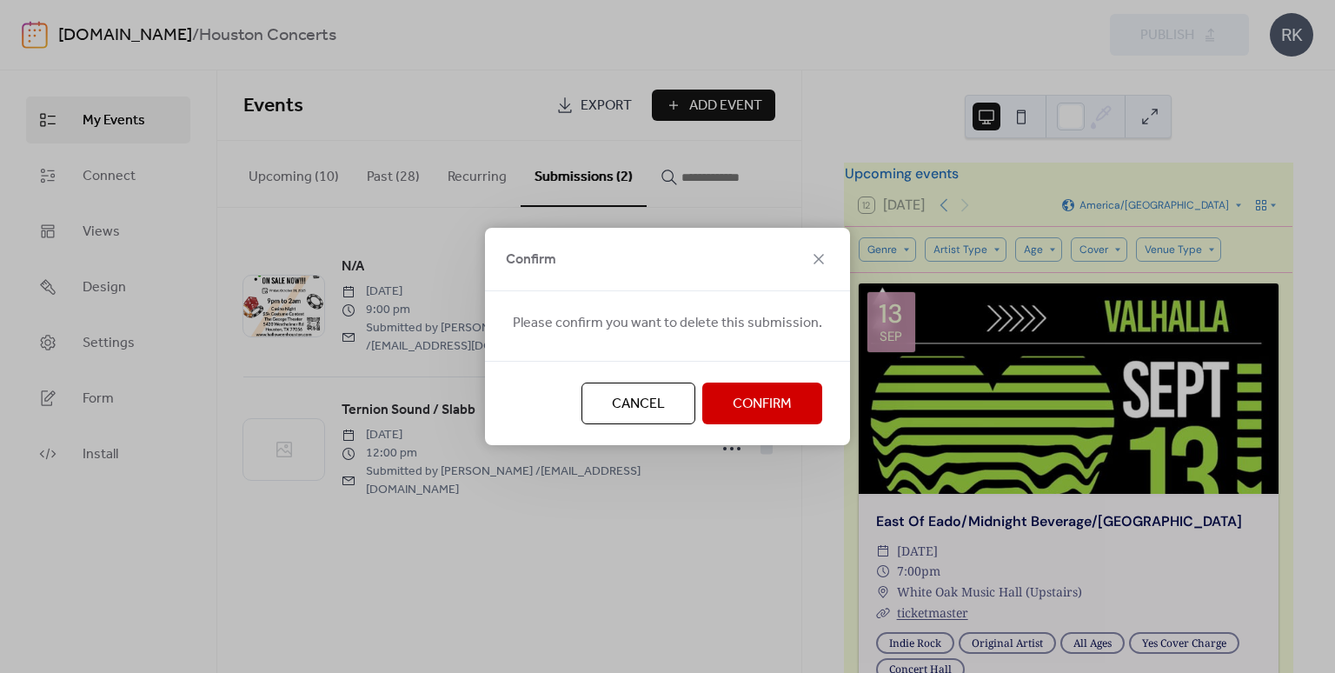
click at [762, 401] on span "Confirm" at bounding box center [762, 404] width 59 height 21
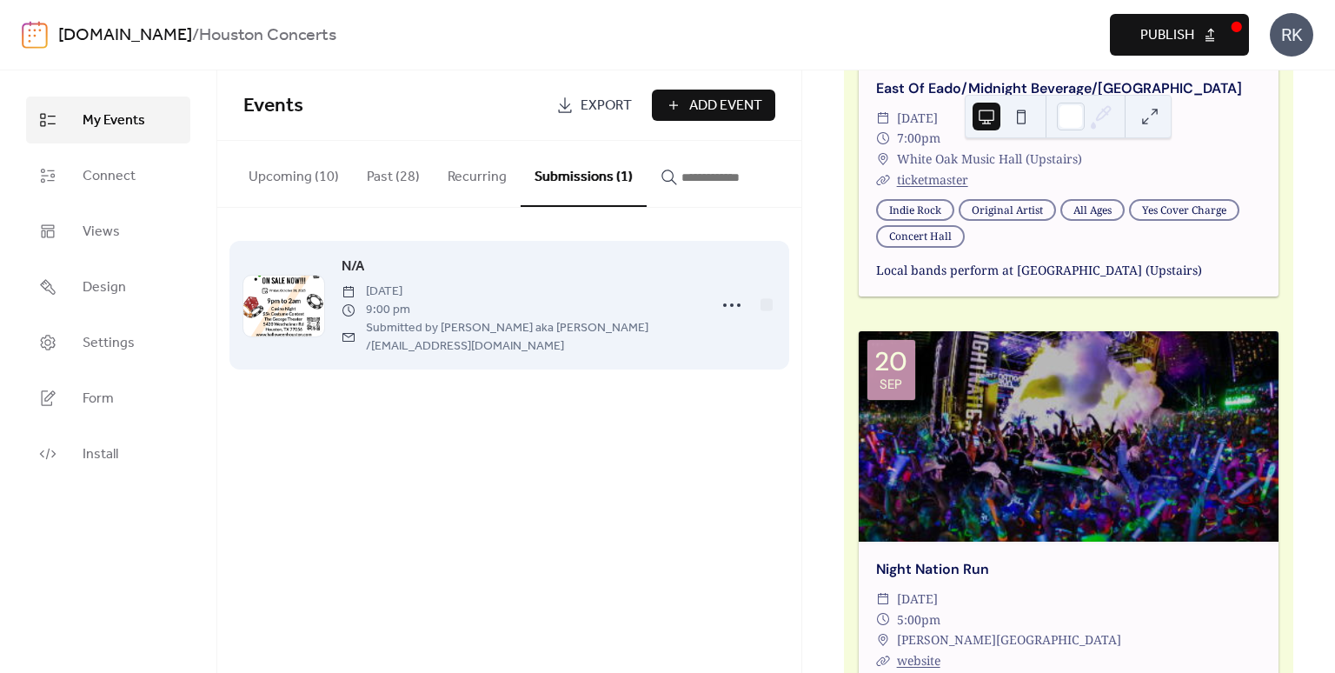
scroll to position [435, 0]
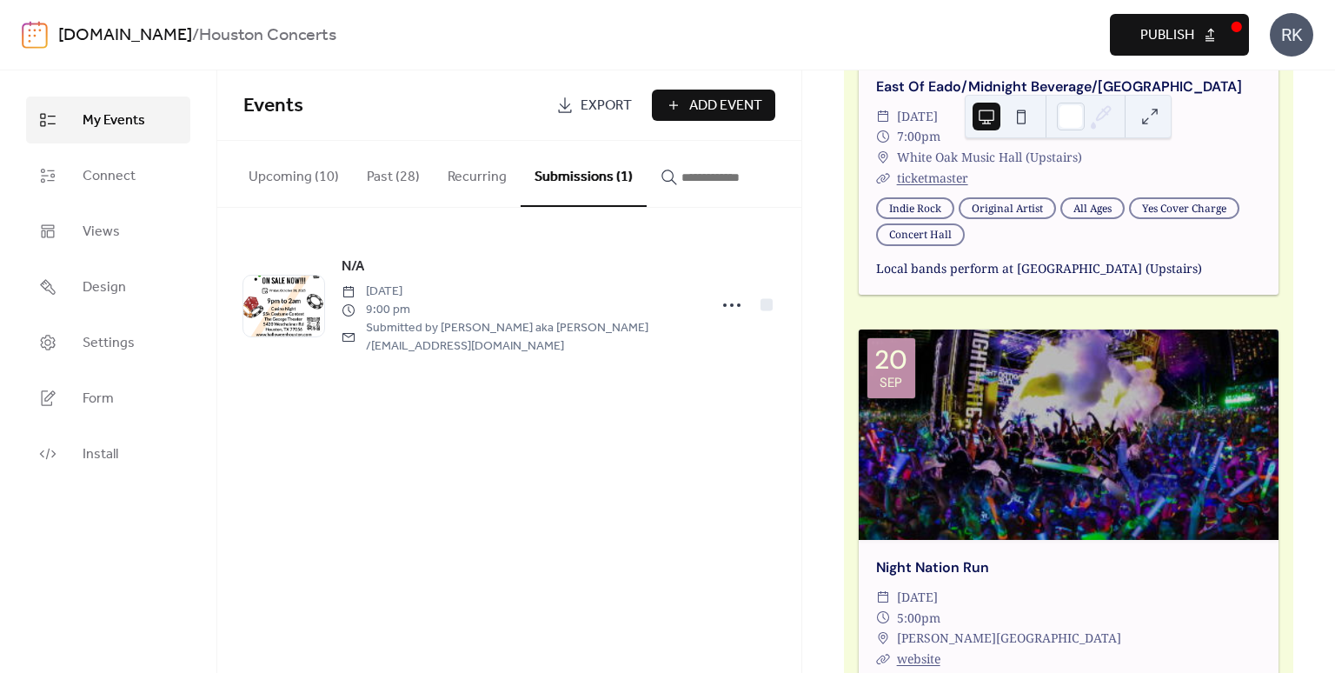
click at [1170, 29] on span "Publish" at bounding box center [1167, 35] width 54 height 21
